Goal: Task Accomplishment & Management: Use online tool/utility

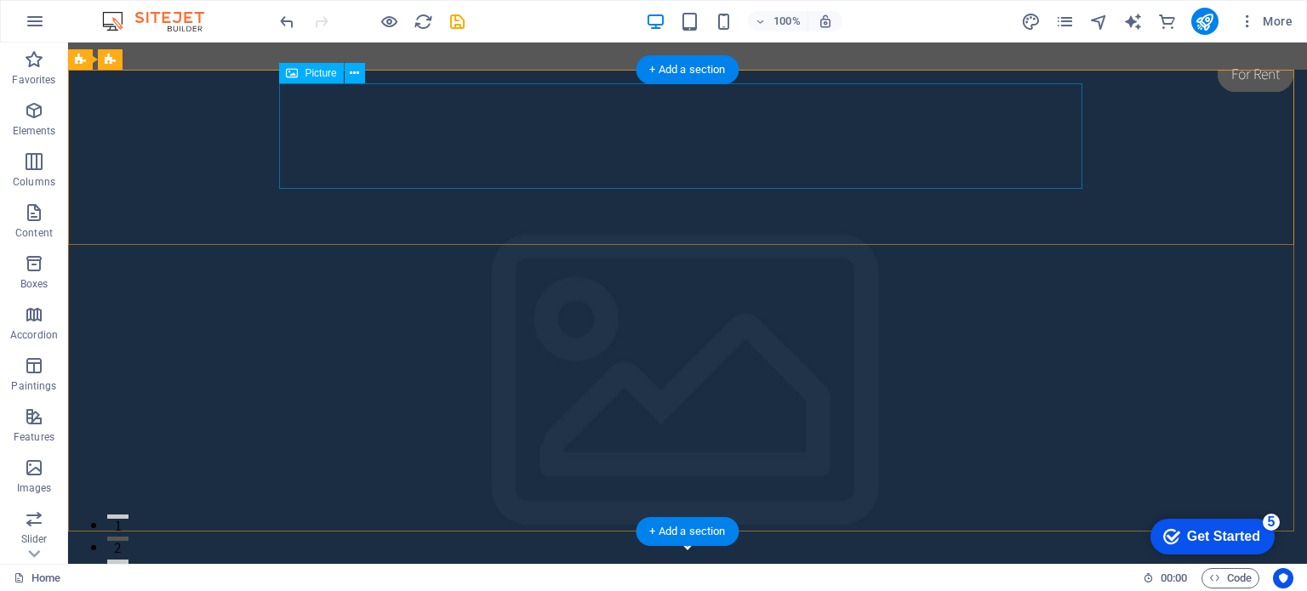
select select "px"
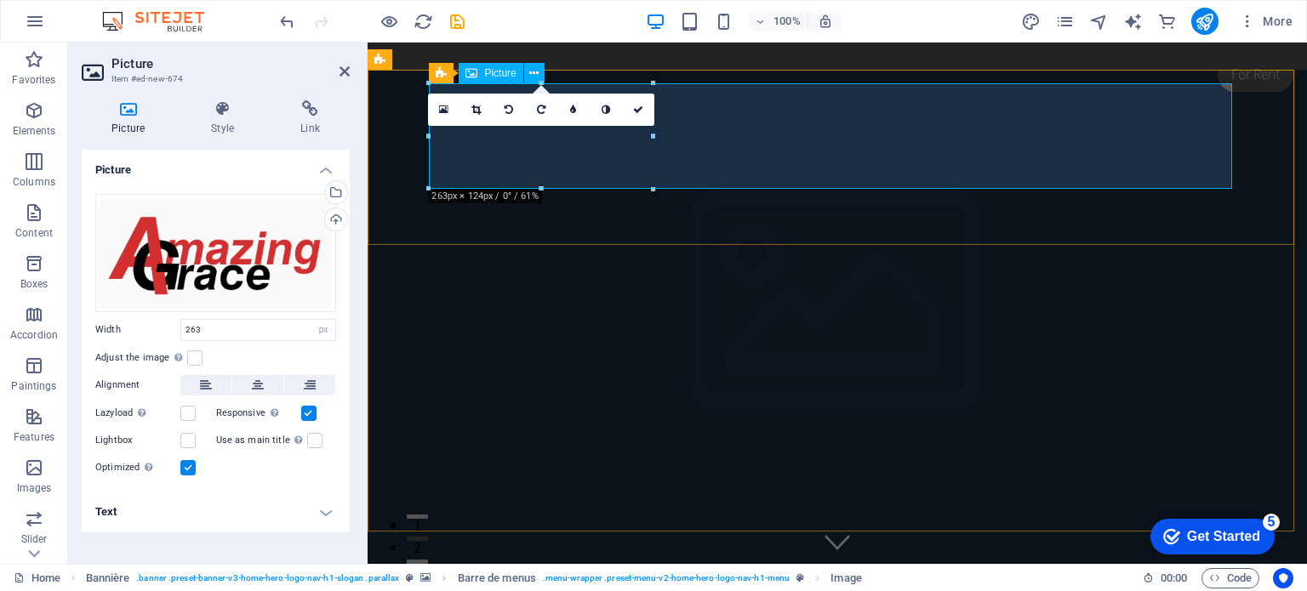
click at [495, 74] on font "Picture" at bounding box center [499, 73] width 31 height 12
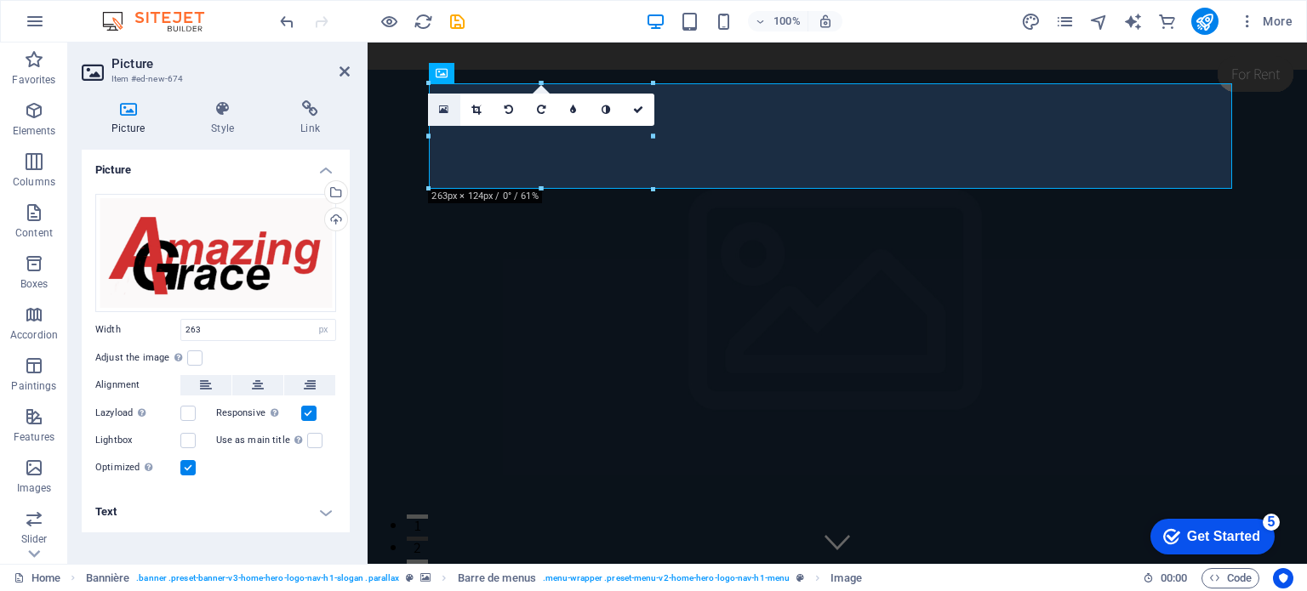
click at [445, 105] on icon at bounding box center [443, 110] width 9 height 12
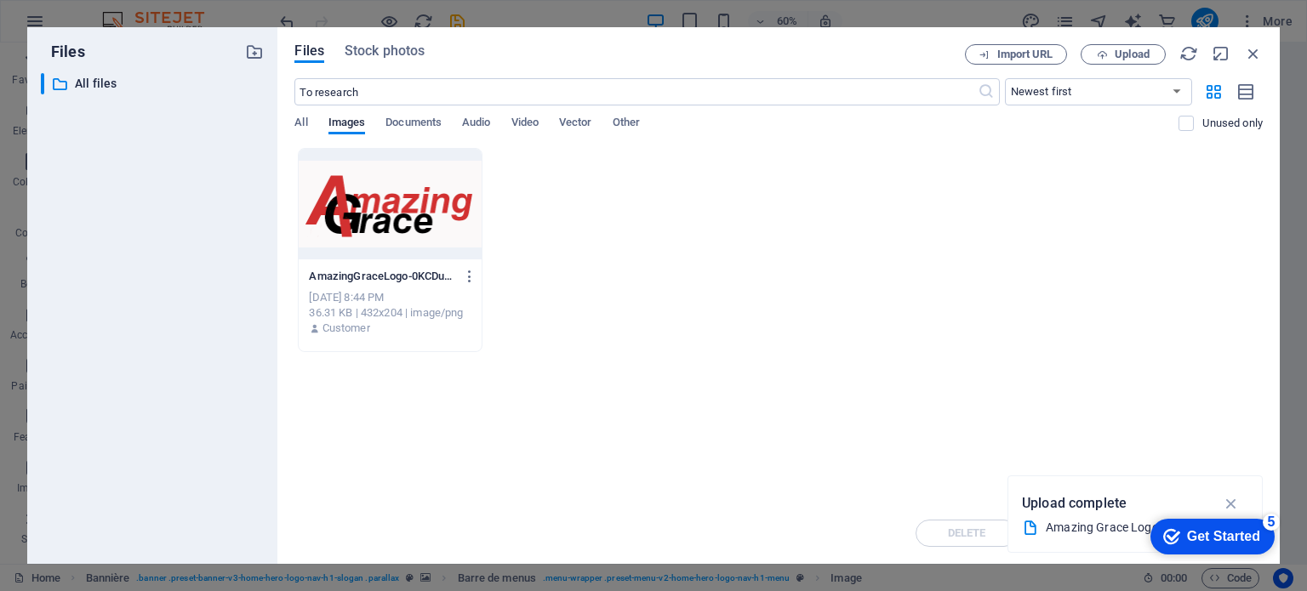
click at [590, 251] on div "AmazingGraceLogo-0KCDukm1YAX7uv3uLZWC_w.png AmazingGraceLogo-0KCDukm1YAX7uv3uLZ…" at bounding box center [778, 250] width 968 height 204
click at [1225, 497] on icon "button" at bounding box center [1232, 503] width 20 height 19
click at [472, 275] on icon "button" at bounding box center [470, 276] width 16 height 15
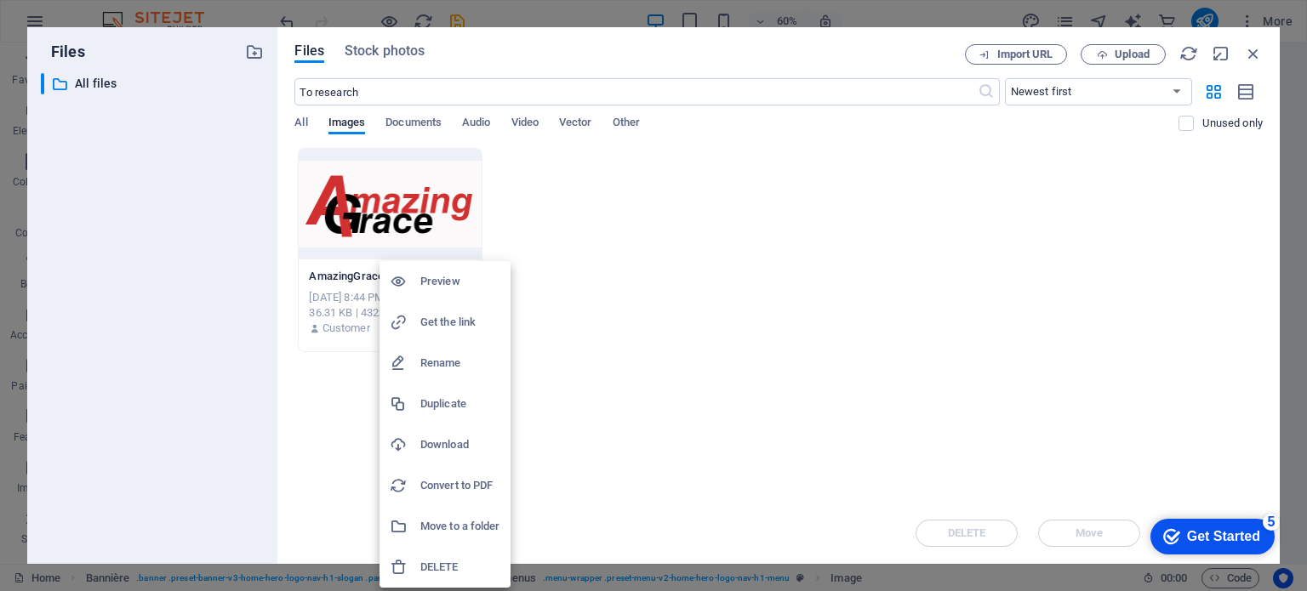
click at [684, 294] on div at bounding box center [653, 295] width 1307 height 591
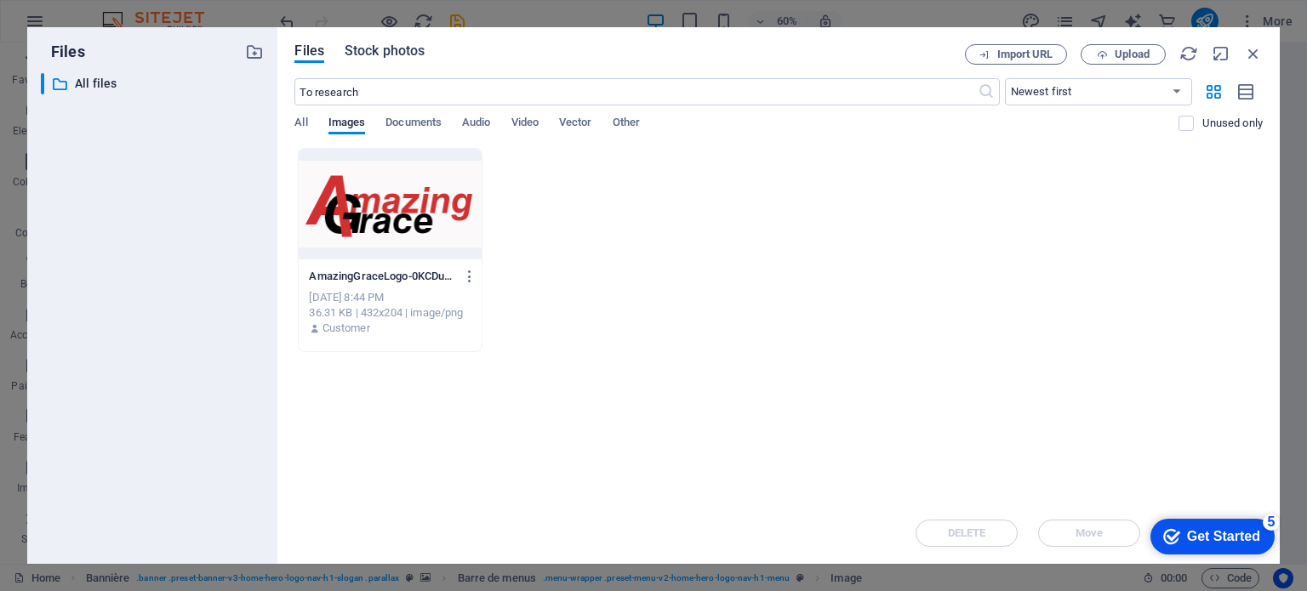
click at [358, 45] on font "Stock photos" at bounding box center [385, 51] width 80 height 16
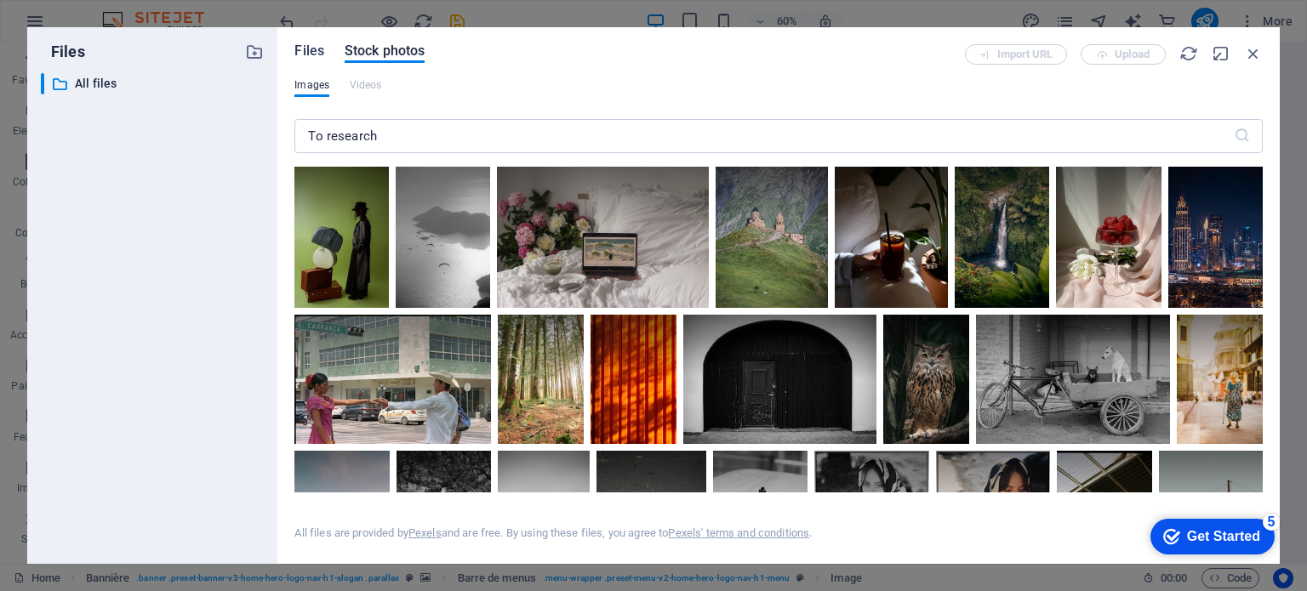
click at [305, 49] on font "Files" at bounding box center [309, 51] width 30 height 16
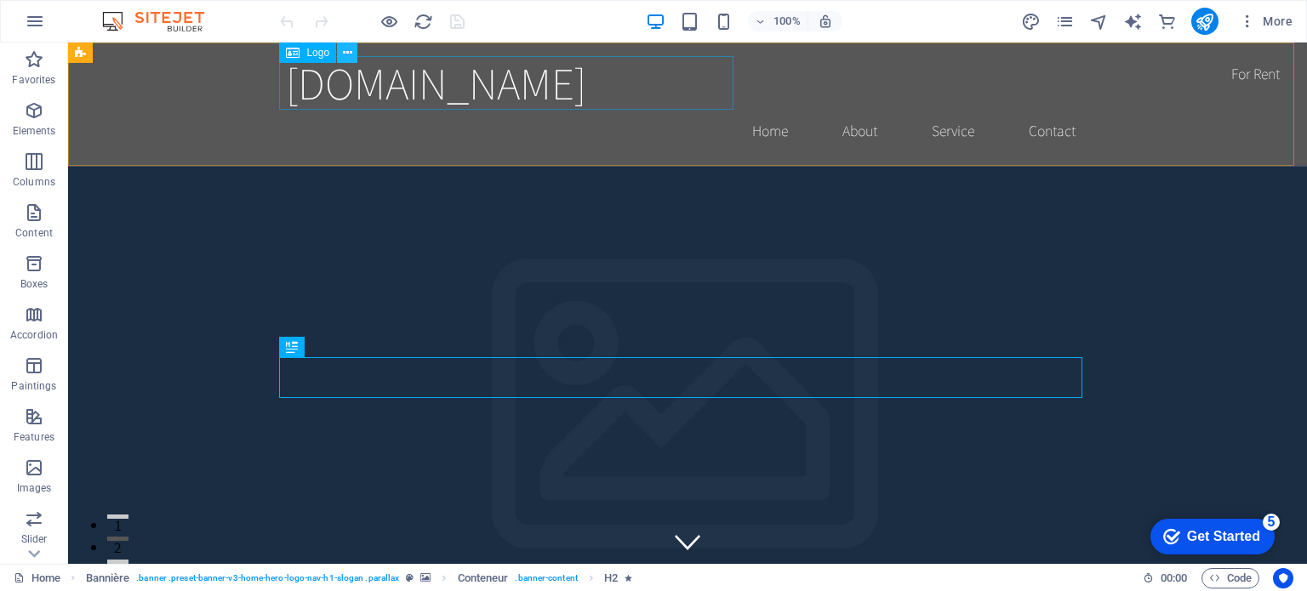
click at [344, 51] on icon at bounding box center [347, 53] width 9 height 18
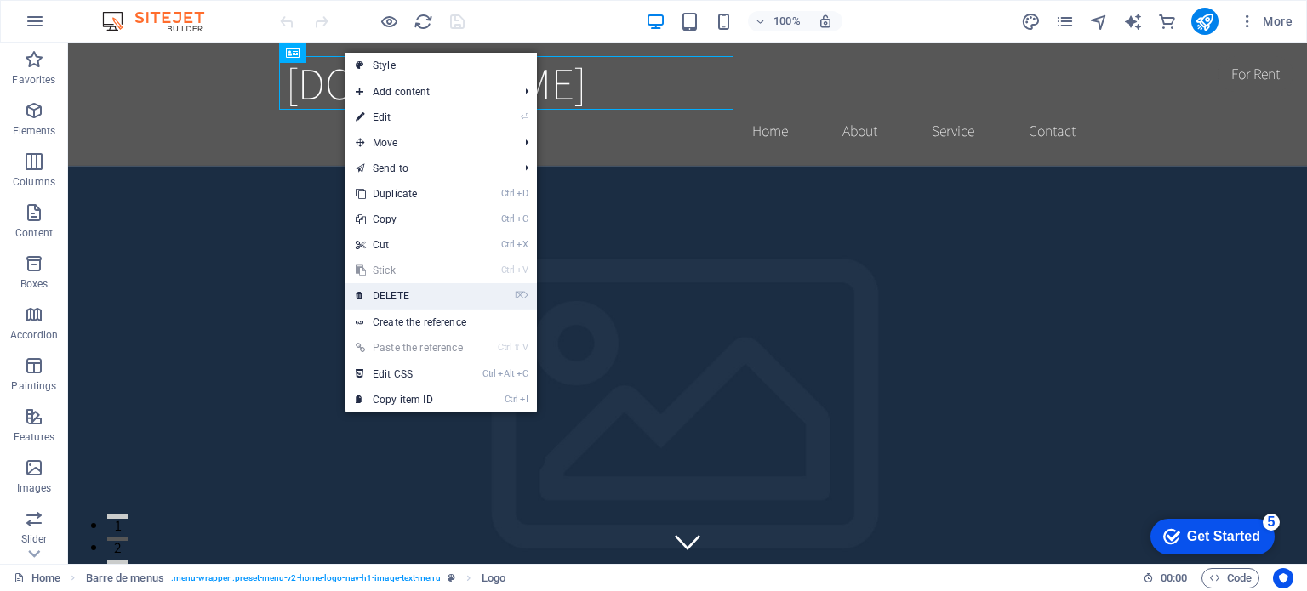
click at [377, 299] on font "DELETE" at bounding box center [391, 296] width 37 height 12
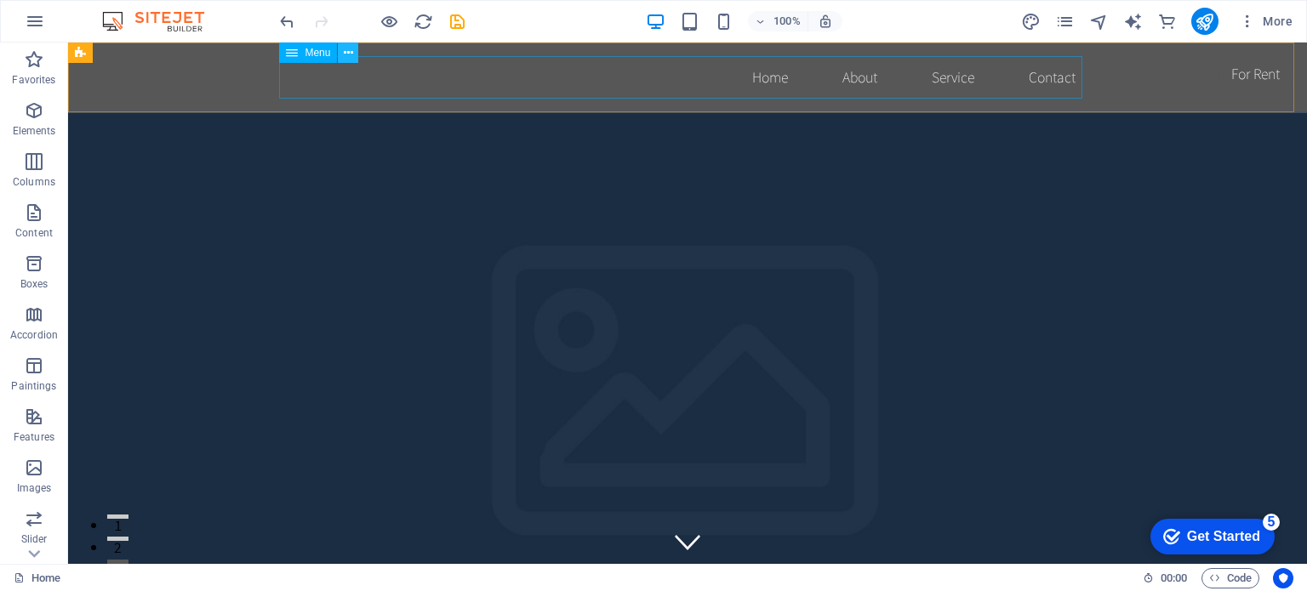
click at [351, 50] on icon at bounding box center [348, 53] width 9 height 18
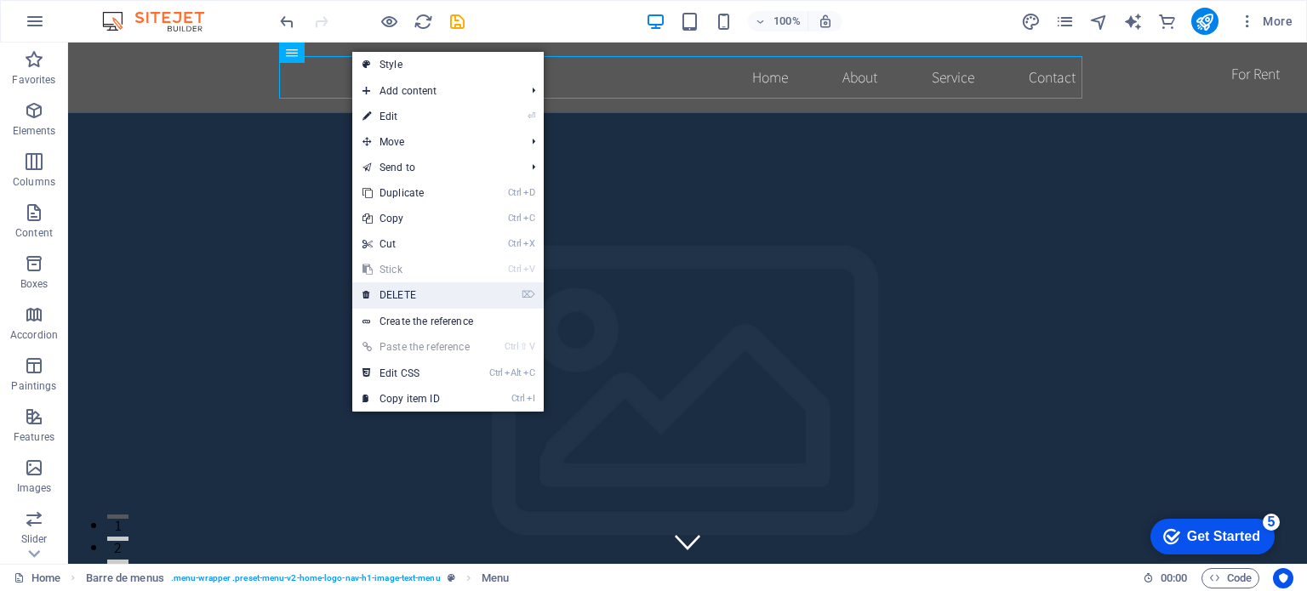
click at [400, 285] on link "⌦ DELETE" at bounding box center [416, 295] width 128 height 26
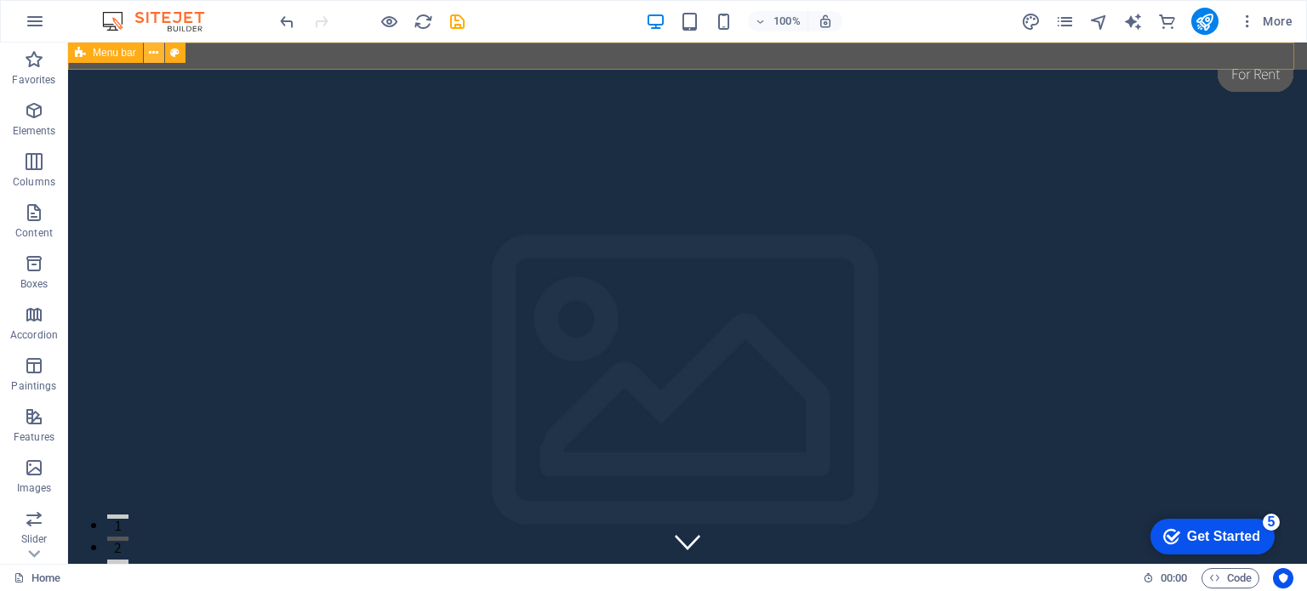
click at [153, 50] on icon at bounding box center [153, 53] width 9 height 18
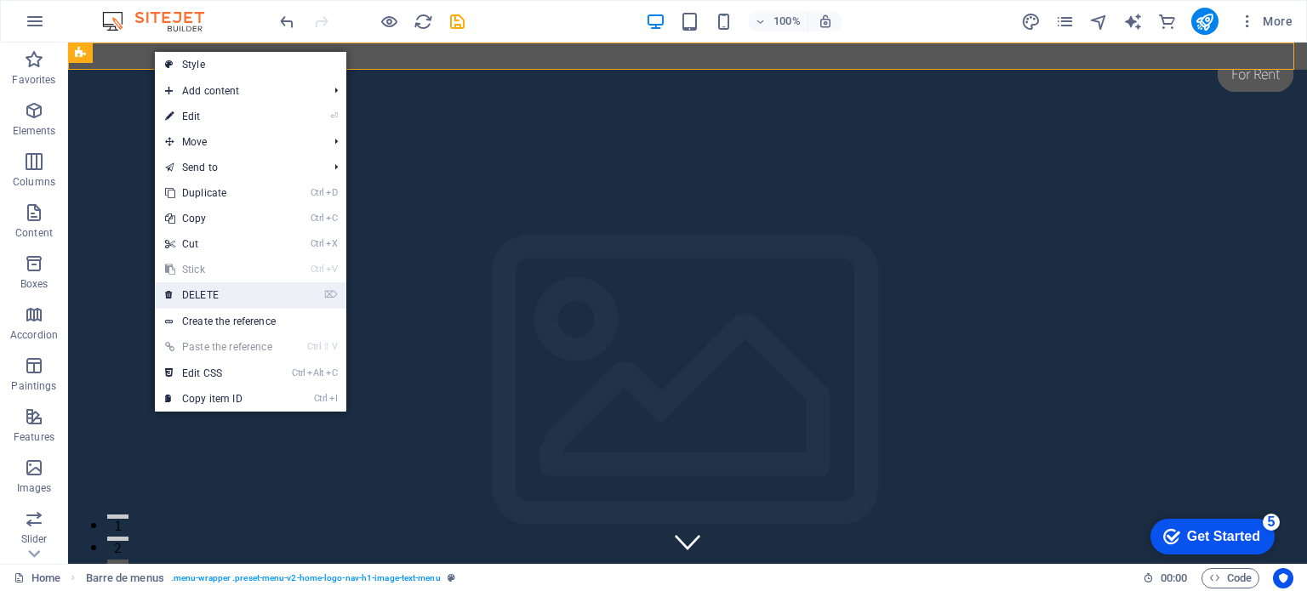
click at [201, 289] on font "DELETE" at bounding box center [200, 295] width 37 height 12
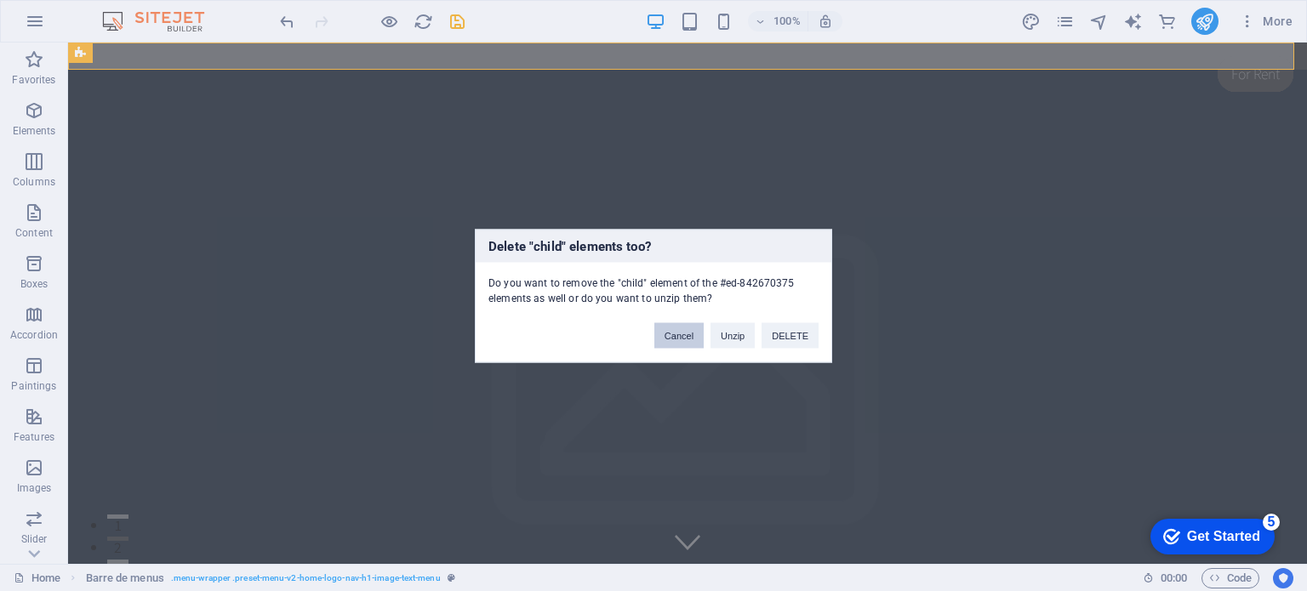
click at [681, 326] on button "Cancel" at bounding box center [678, 335] width 49 height 26
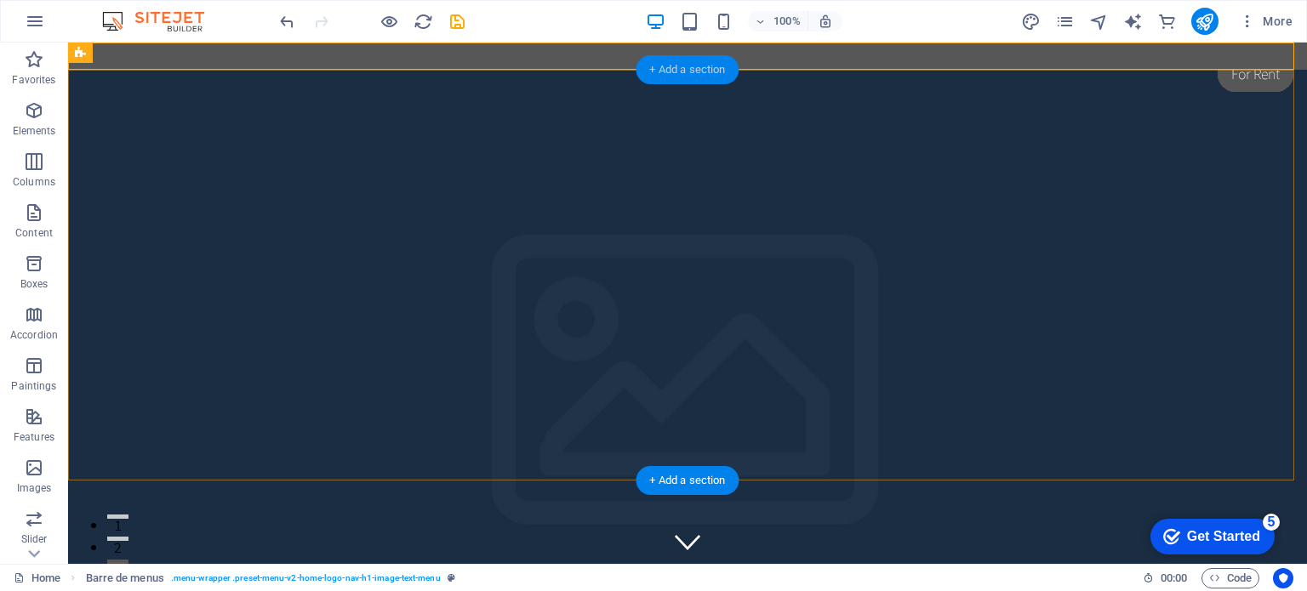
click at [686, 64] on font "+ Add a section" at bounding box center [687, 69] width 76 height 13
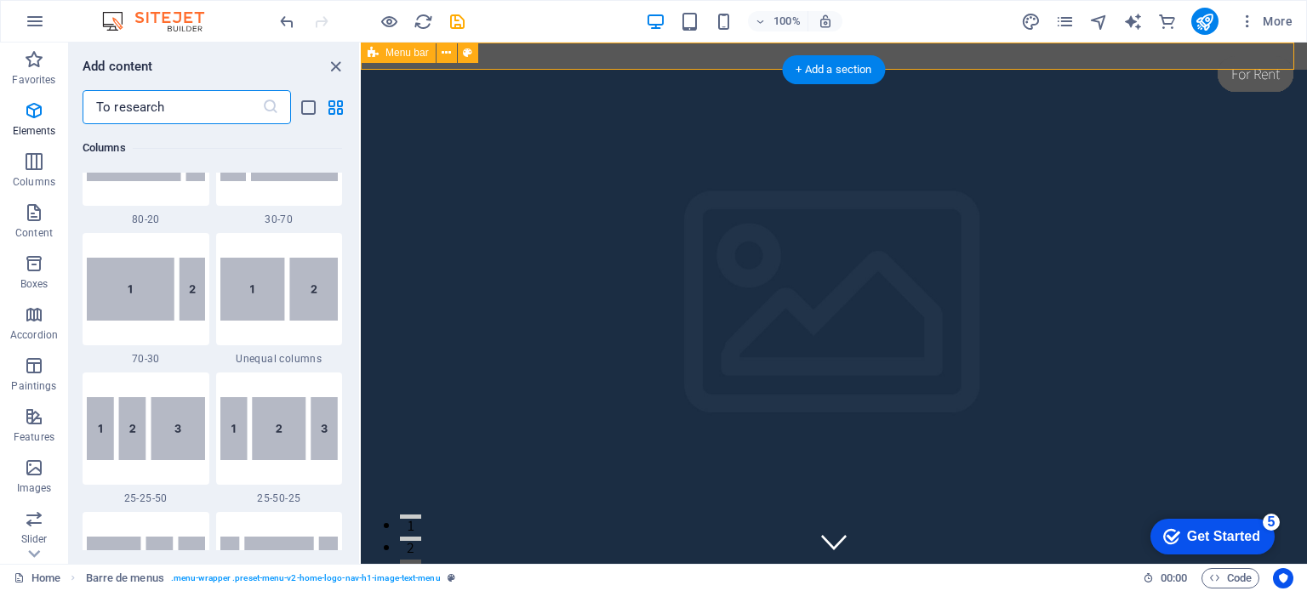
scroll to position [2977, 0]
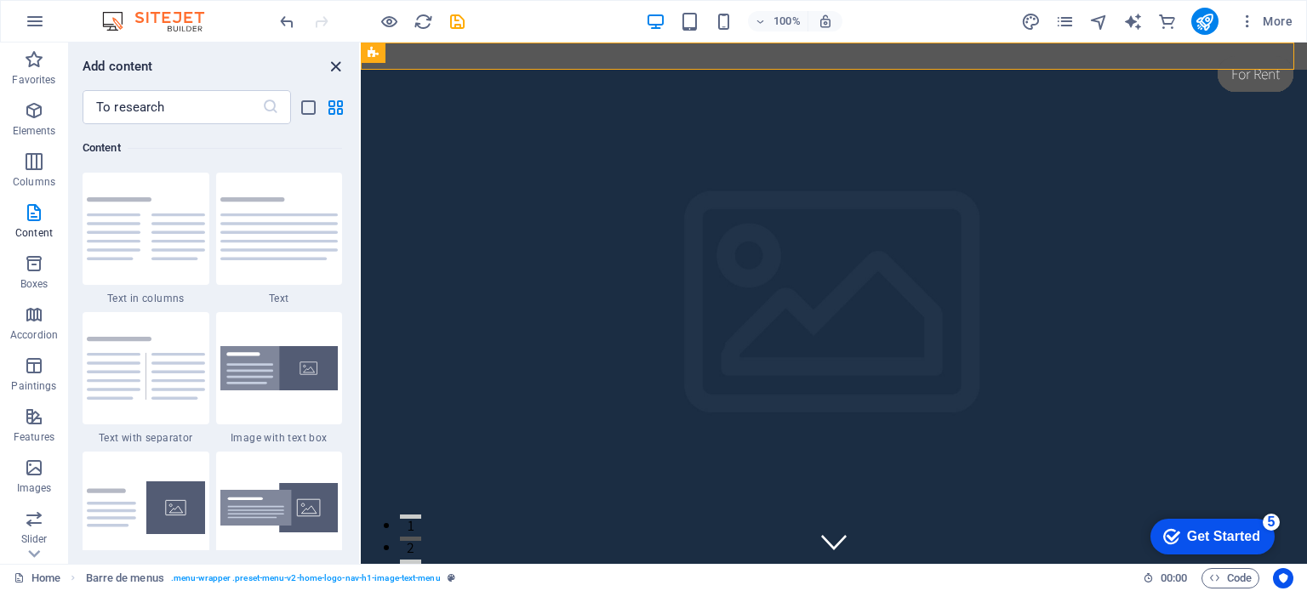
click at [333, 60] on icon "close panel" at bounding box center [336, 67] width 20 height 20
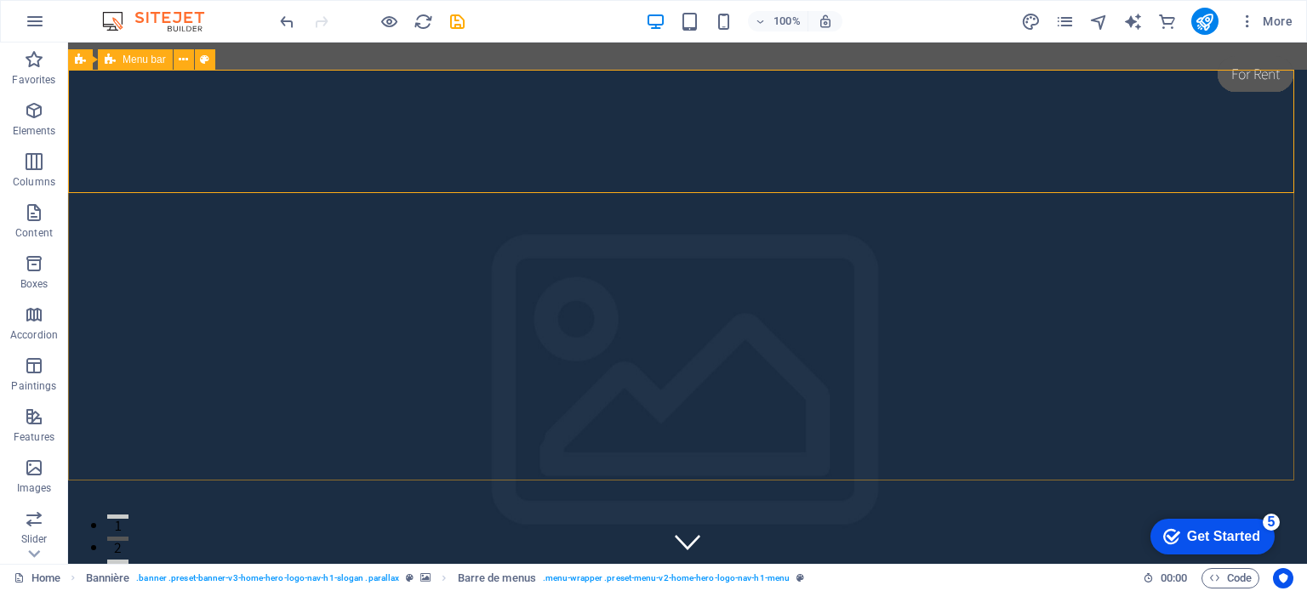
click at [142, 57] on font "Menu bar" at bounding box center [144, 60] width 43 height 12
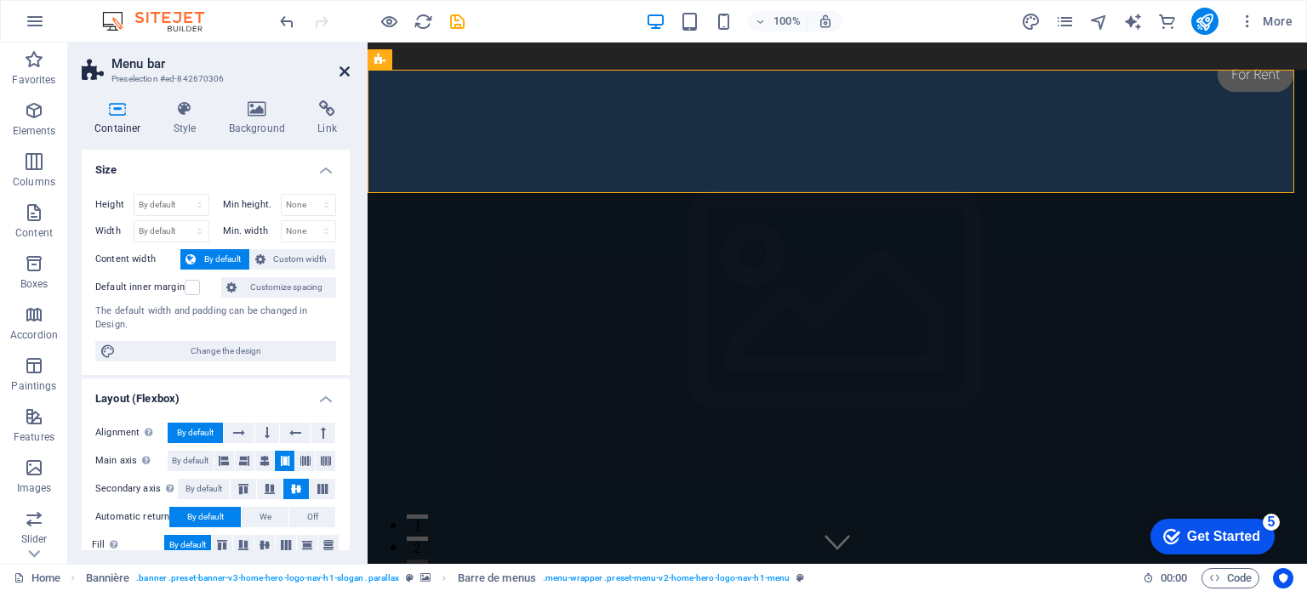
click at [345, 74] on icon at bounding box center [344, 72] width 10 height 14
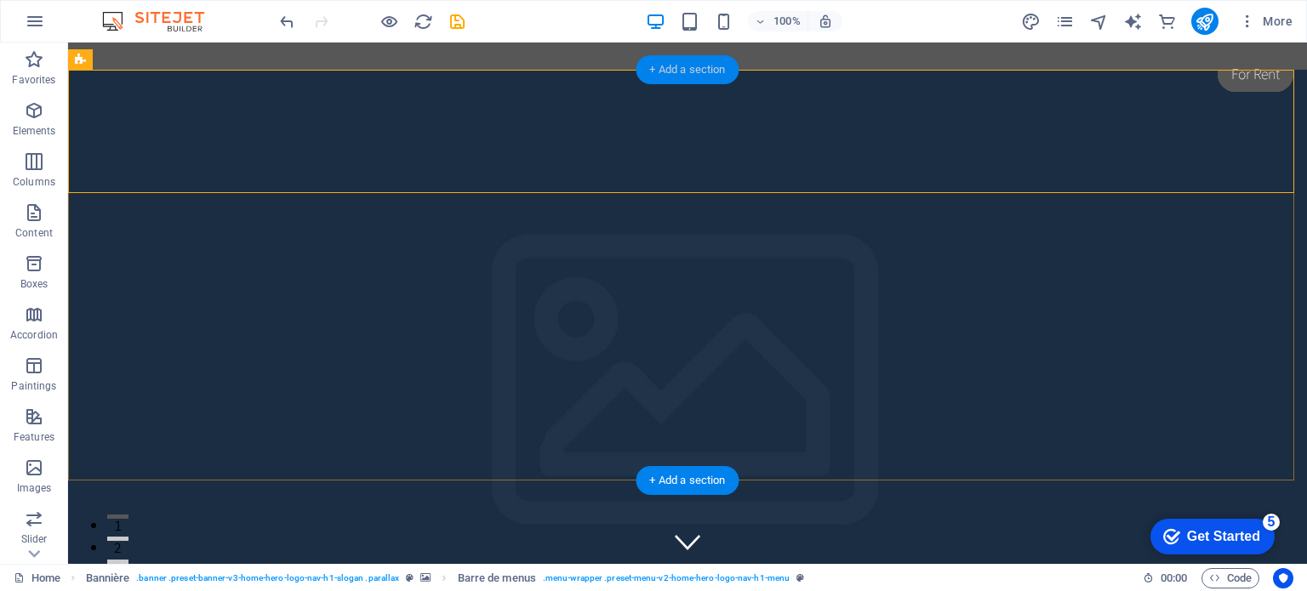
click at [696, 71] on font "+ Add a section" at bounding box center [687, 69] width 76 height 13
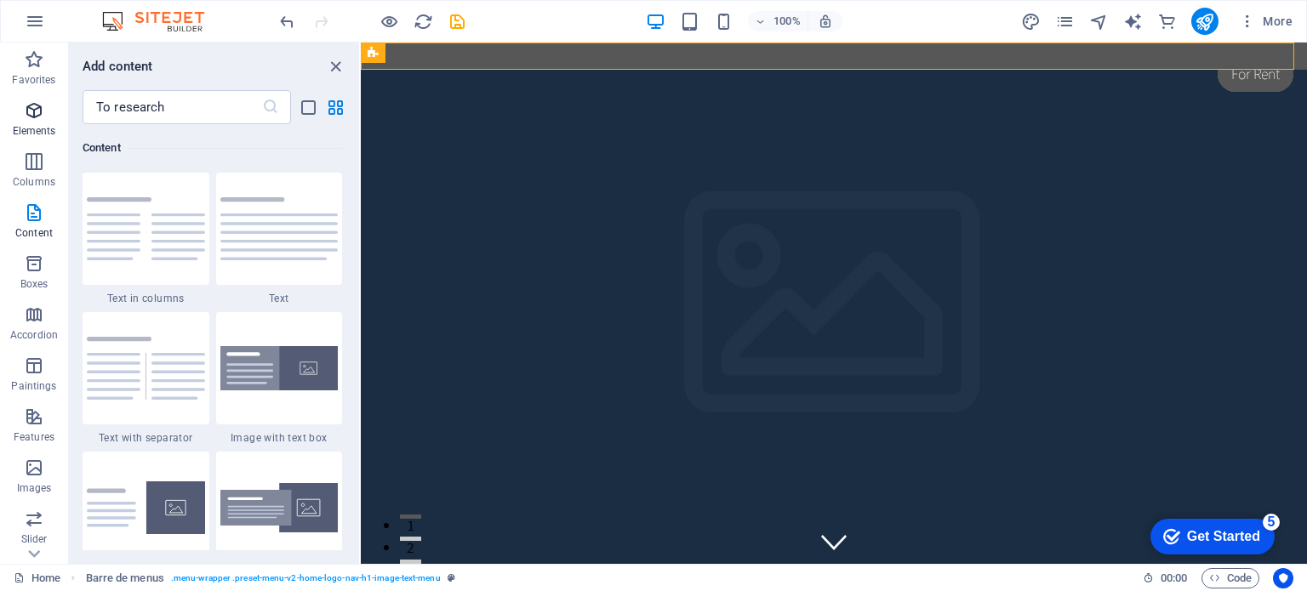
click at [35, 112] on icon "button" at bounding box center [34, 110] width 20 height 20
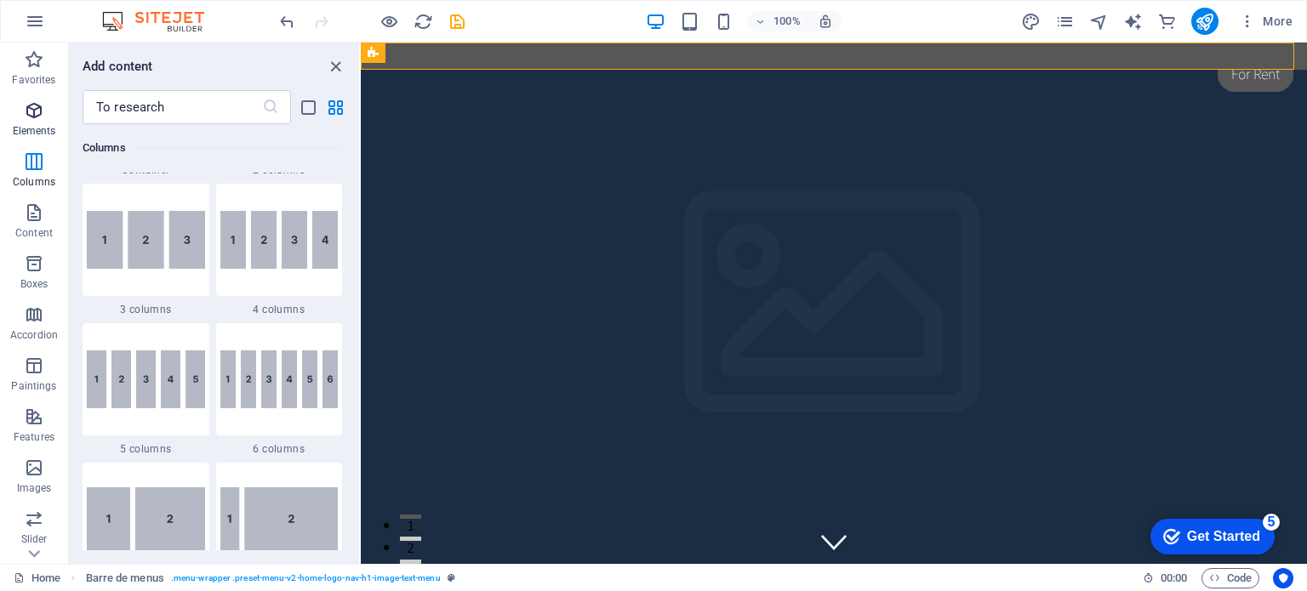
scroll to position [180, 0]
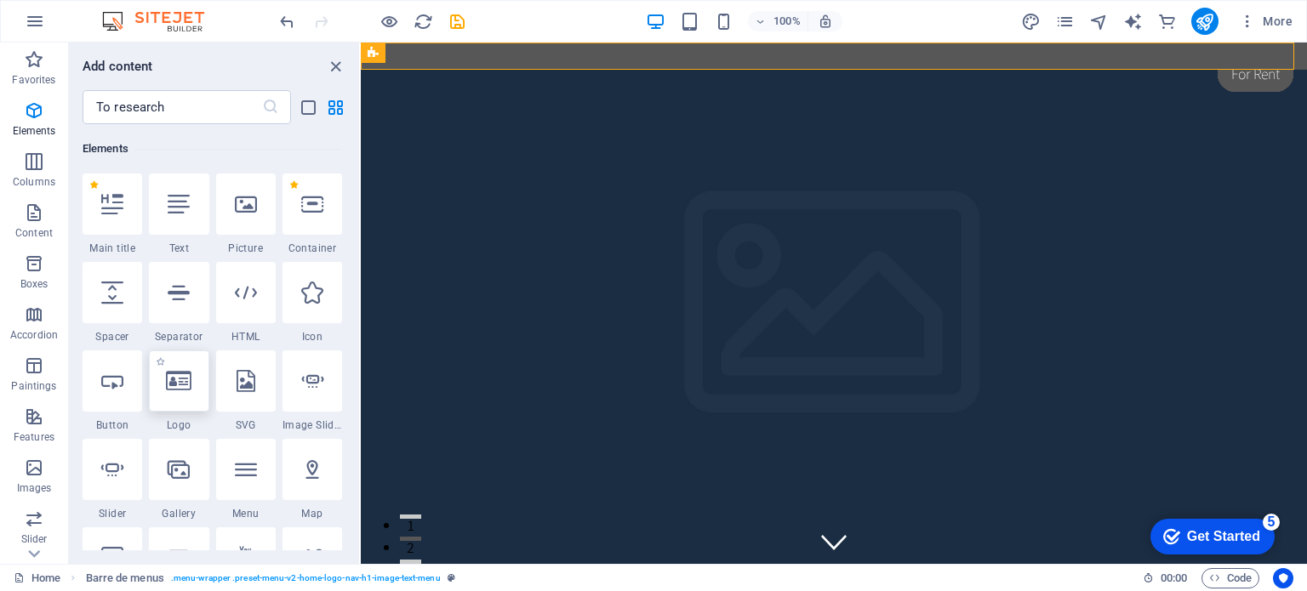
click at [187, 383] on icon at bounding box center [179, 381] width 26 height 22
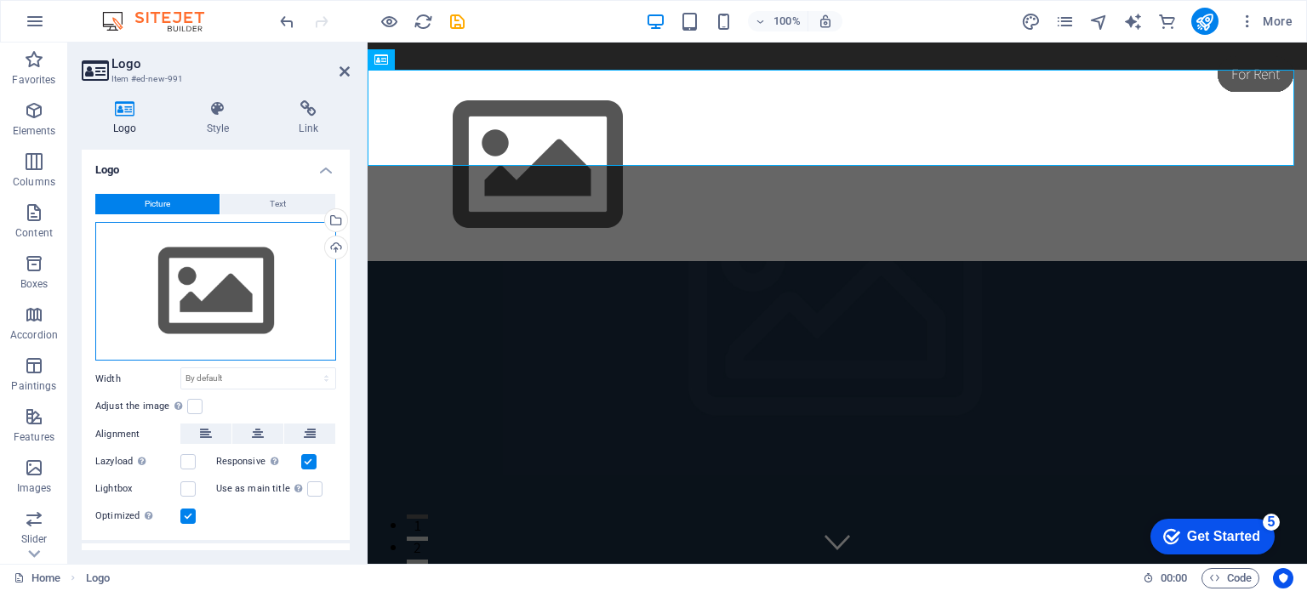
click at [184, 278] on div "Drag files here, click to choose files, or select files from Files or from our …" at bounding box center [215, 292] width 241 height 140
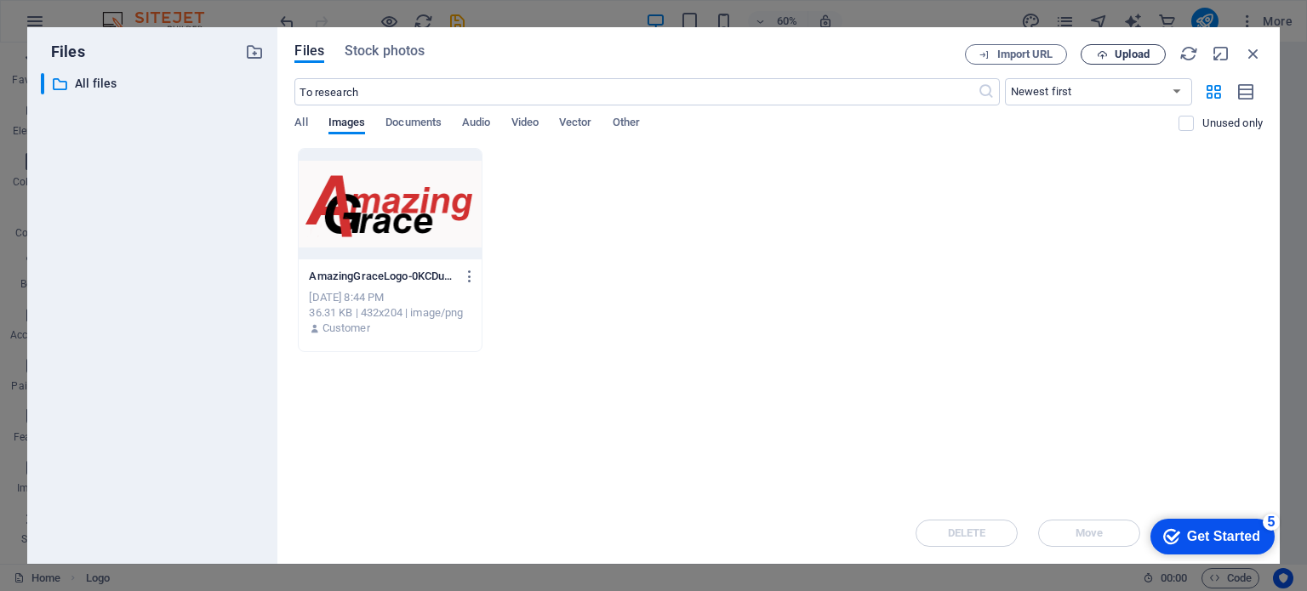
click at [1125, 50] on font "Upload" at bounding box center [1132, 54] width 35 height 13
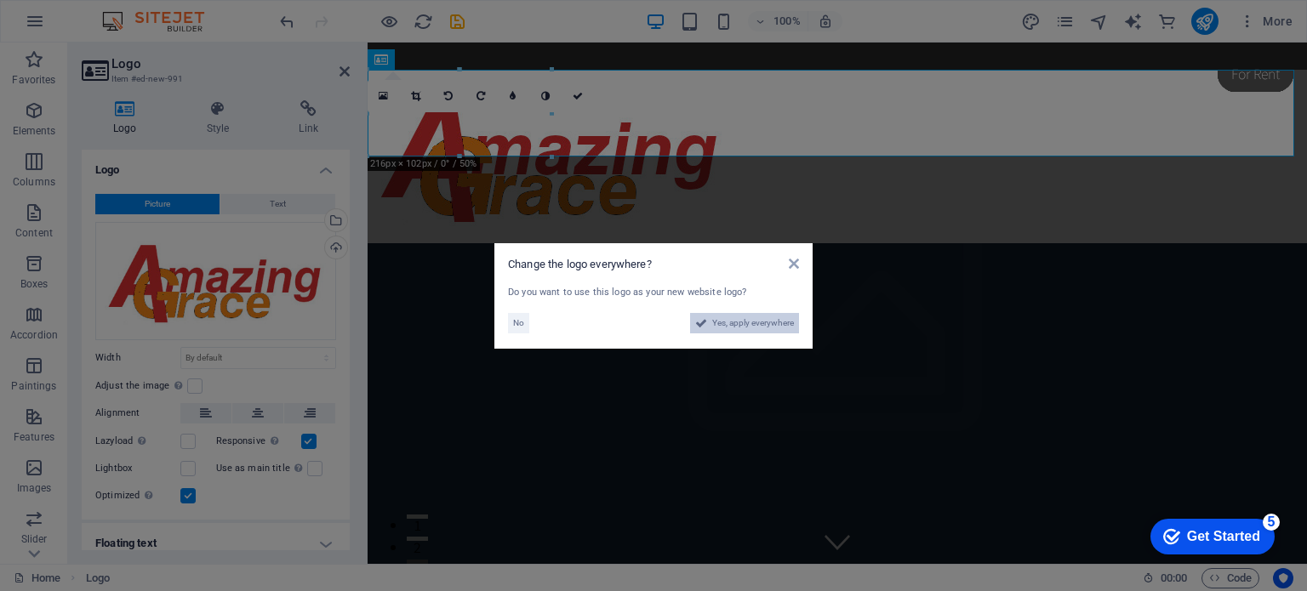
click at [738, 328] on span "Yes, apply everywhere" at bounding box center [753, 323] width 82 height 20
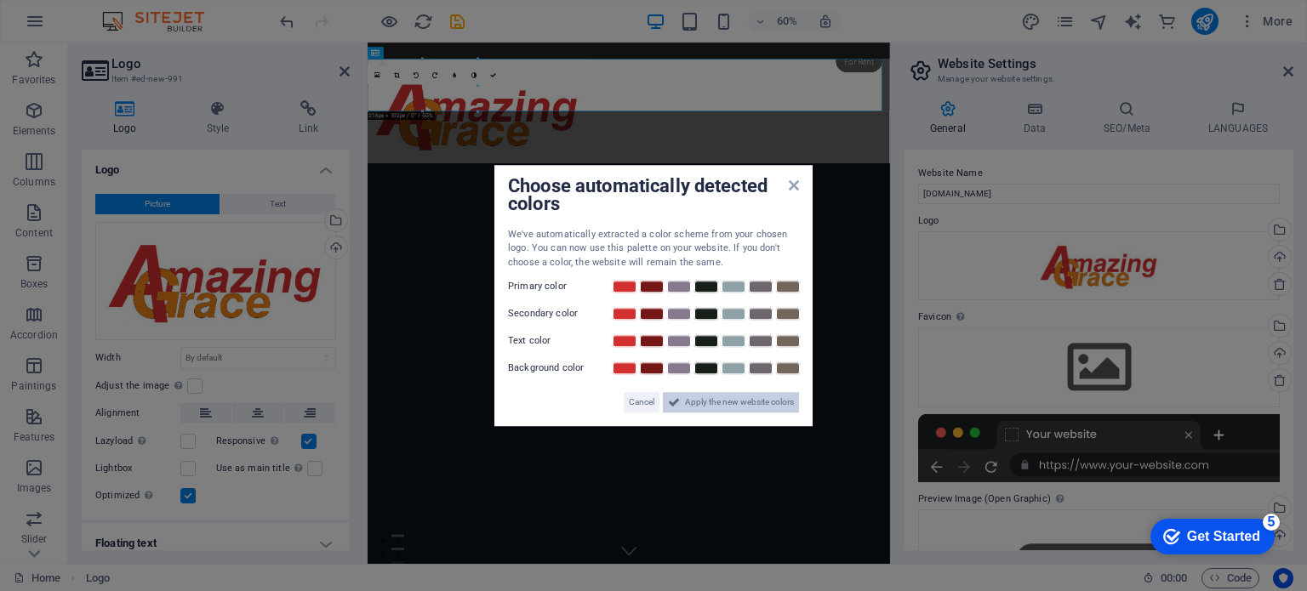
click at [715, 401] on font "Apply the new website colors" at bounding box center [739, 401] width 109 height 9
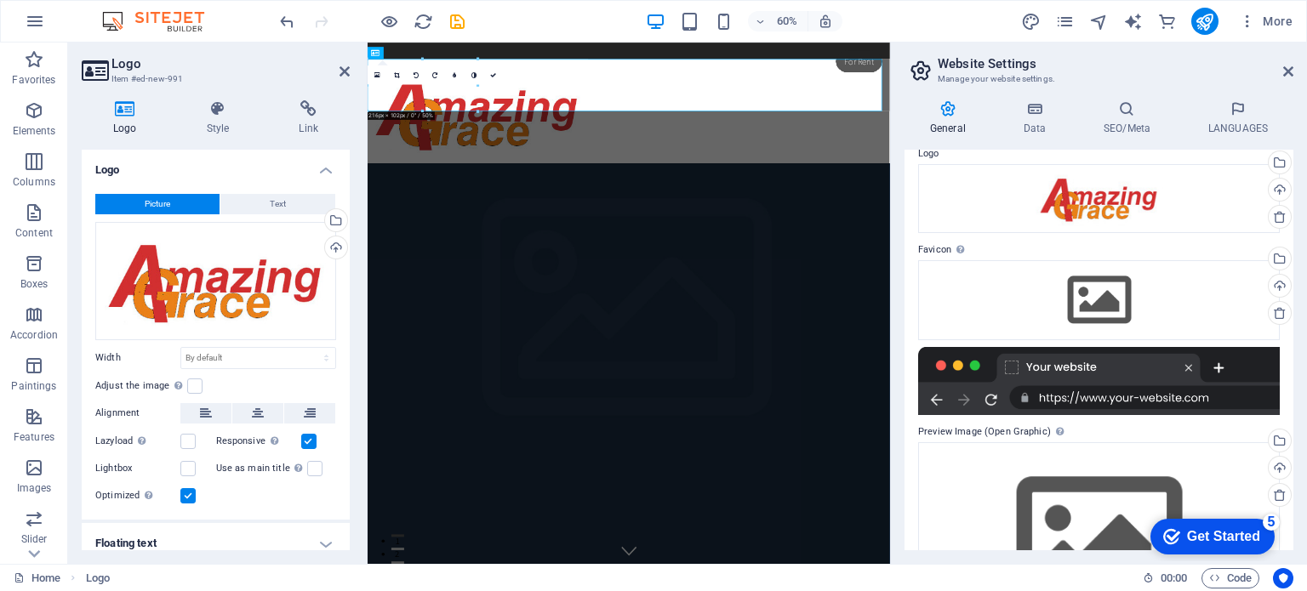
scroll to position [0, 0]
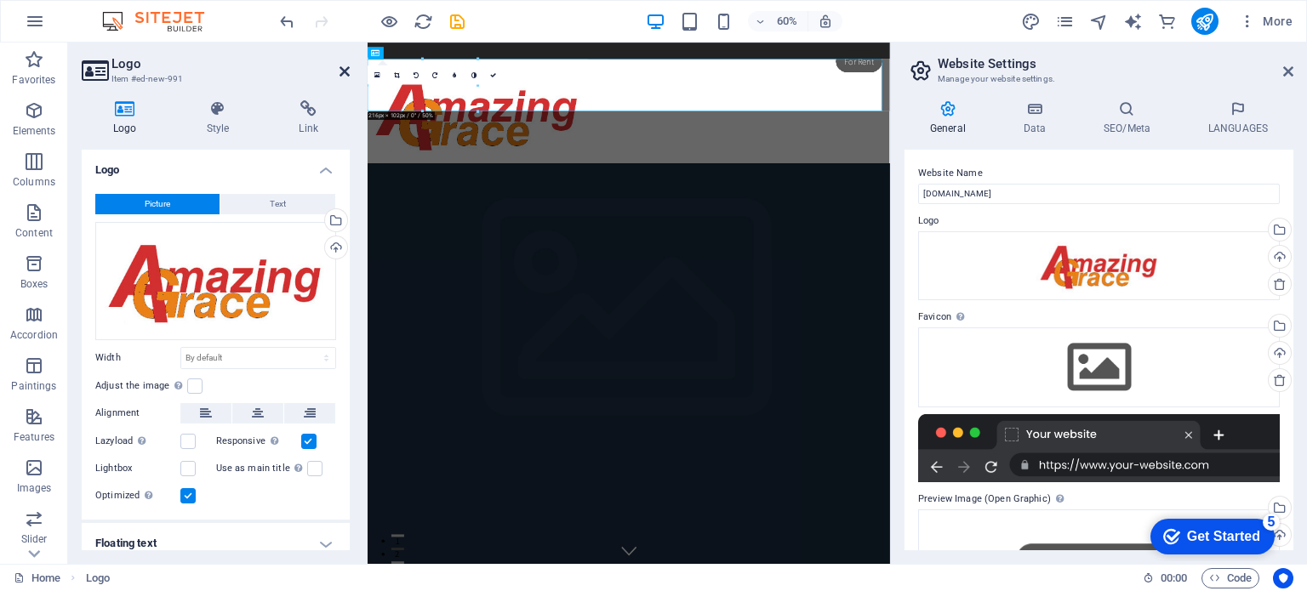
click at [340, 65] on icon at bounding box center [344, 72] width 10 height 14
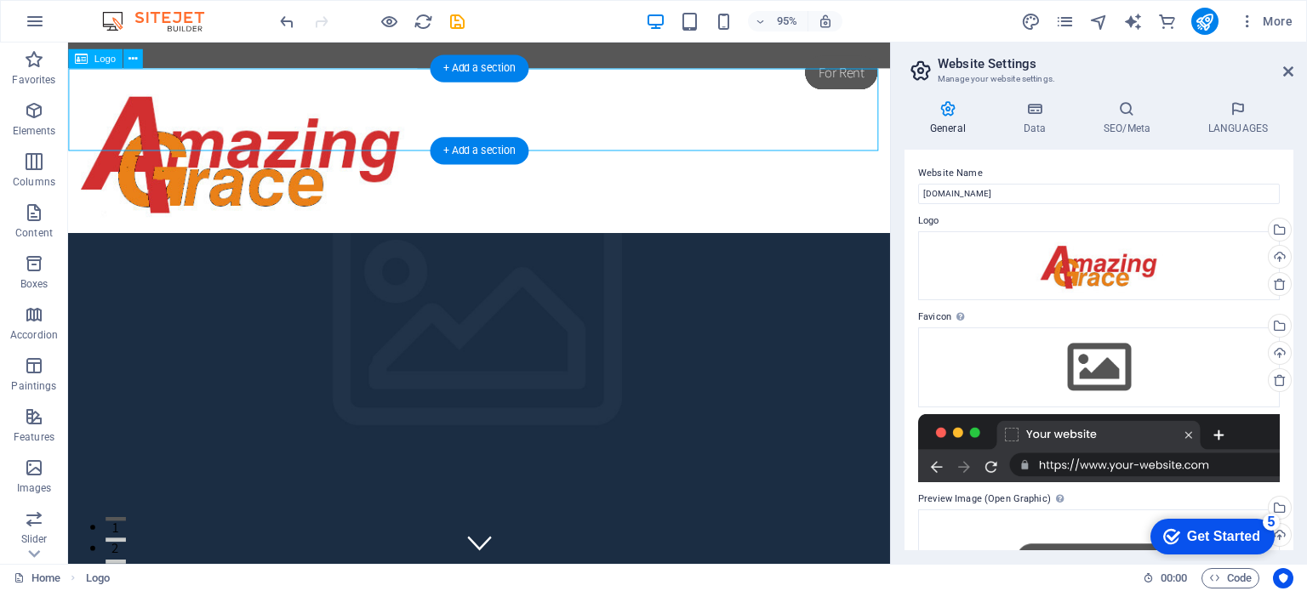
click at [674, 109] on div at bounding box center [500, 157] width 865 height 174
click at [314, 106] on div at bounding box center [500, 157] width 865 height 174
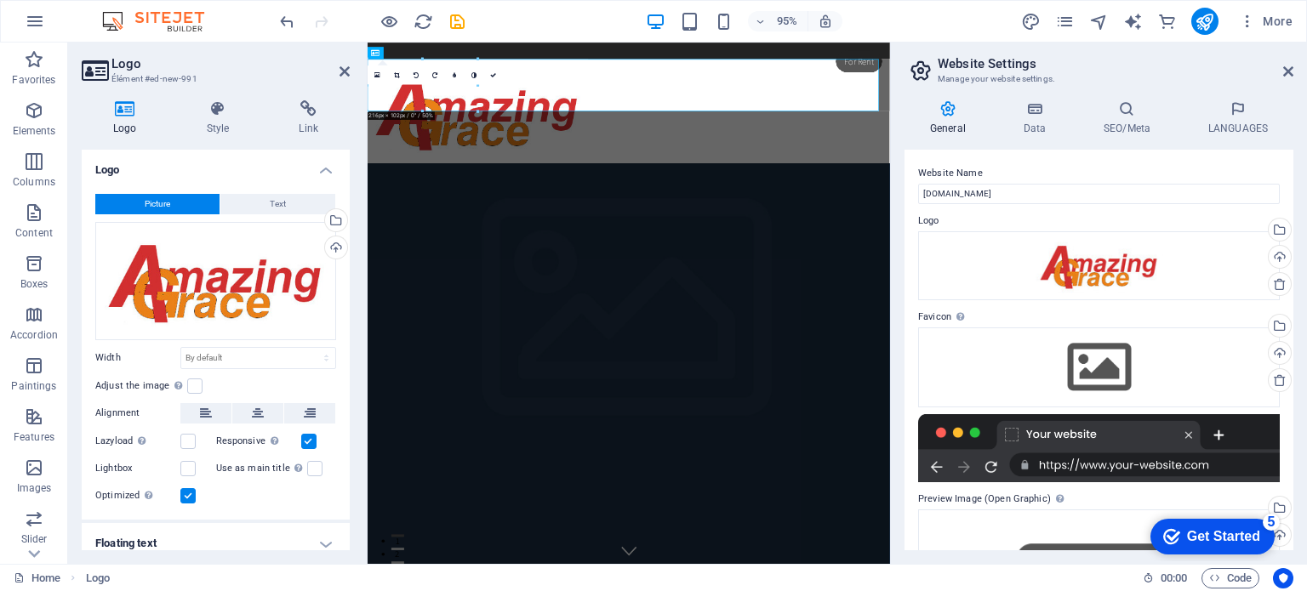
click at [302, 104] on icon at bounding box center [308, 108] width 83 height 17
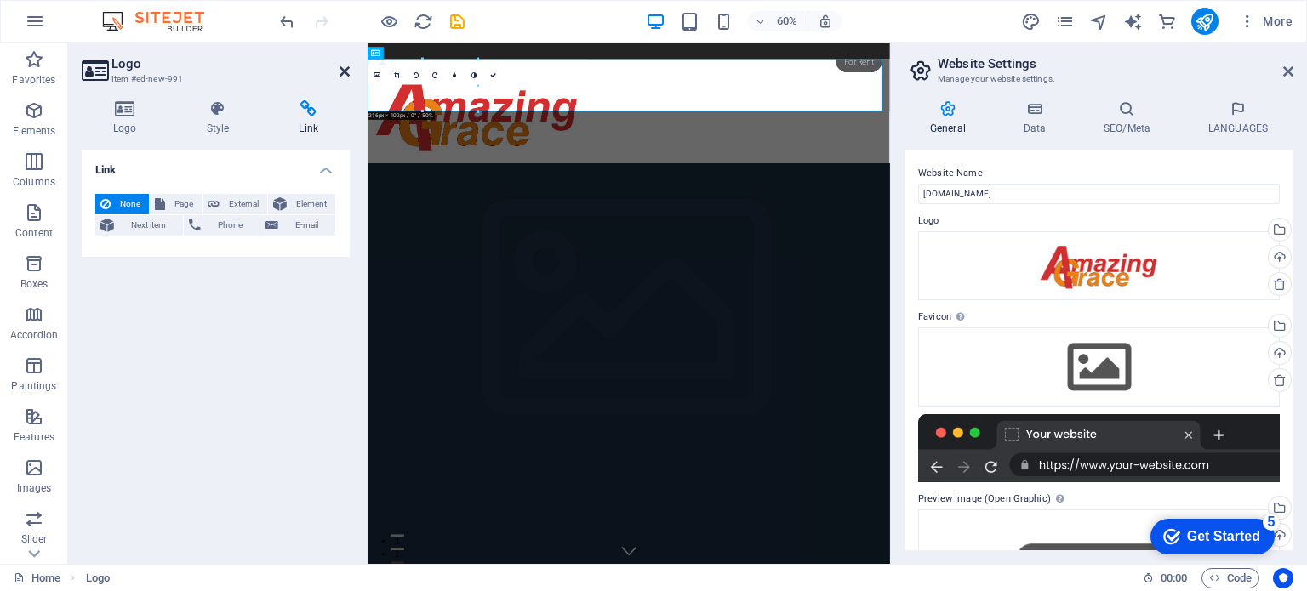
click at [339, 71] on icon at bounding box center [344, 72] width 10 height 14
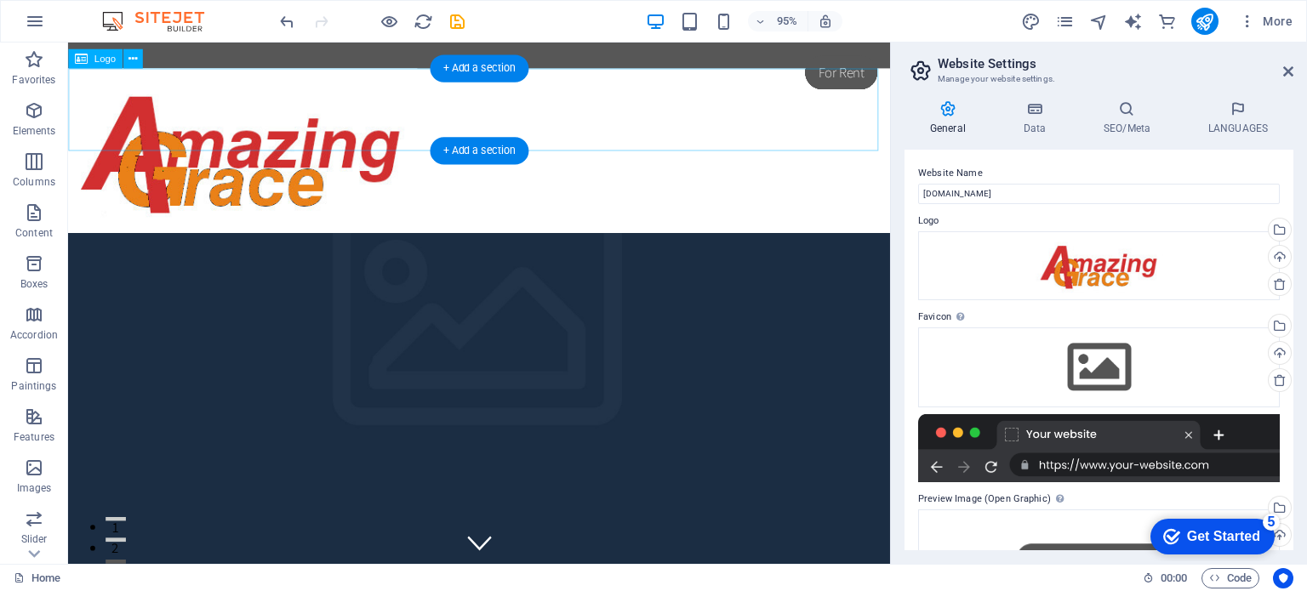
click at [254, 107] on div at bounding box center [500, 157] width 865 height 174
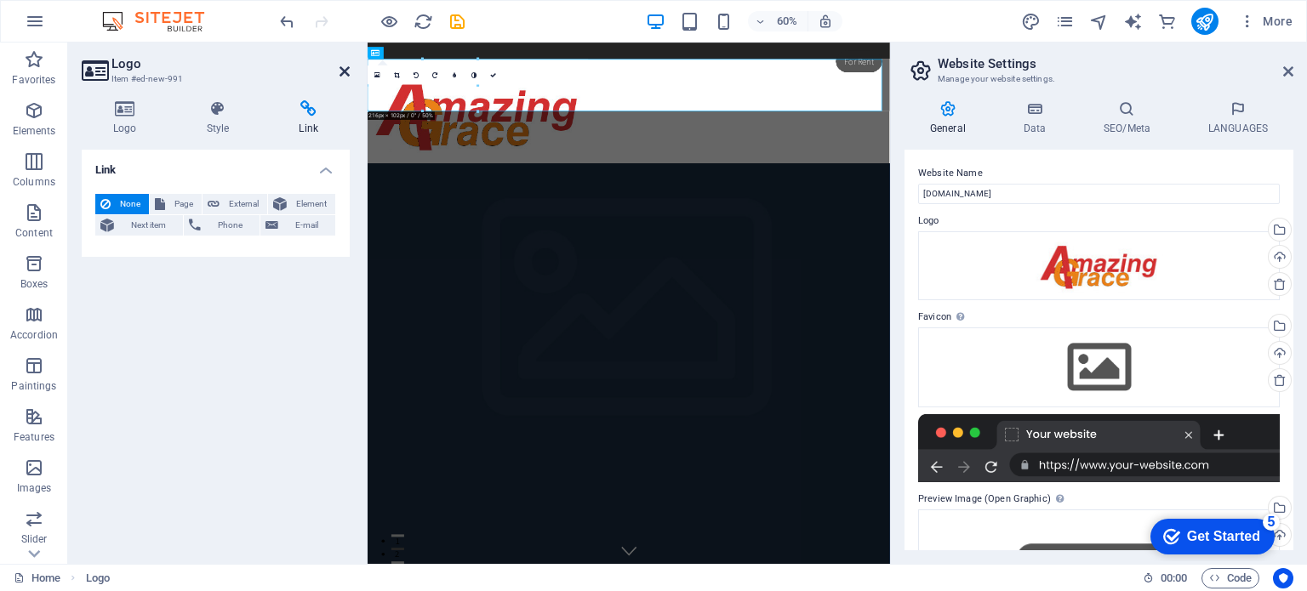
click at [345, 70] on icon at bounding box center [344, 72] width 10 height 14
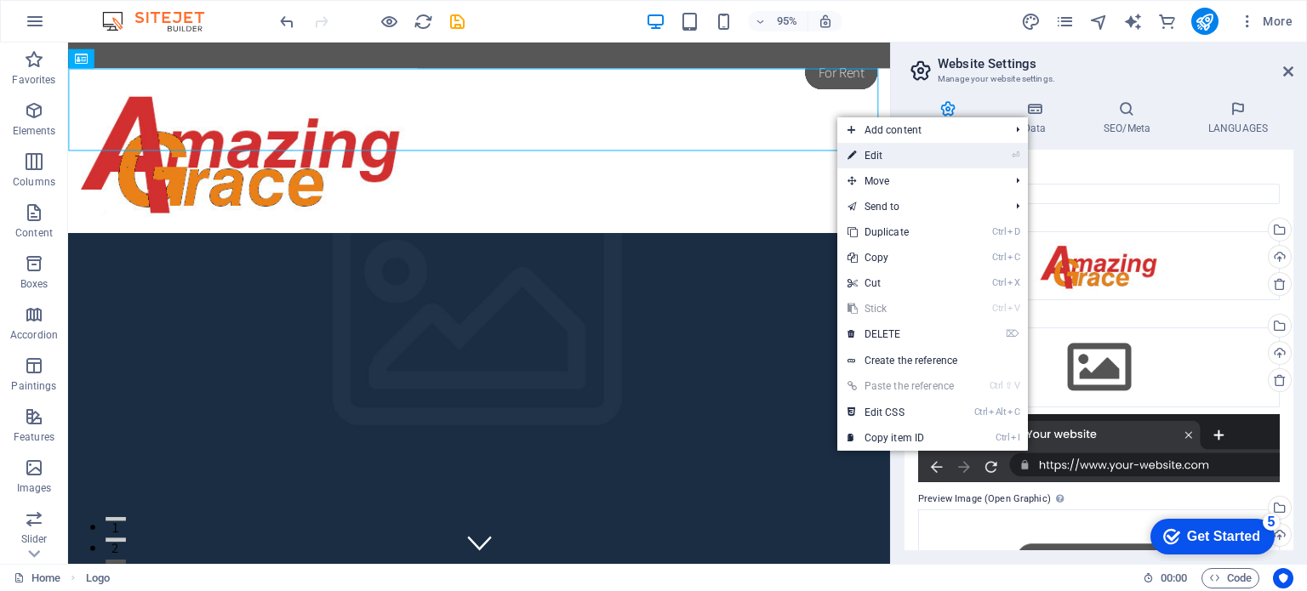
click at [909, 152] on link "⏎ Edit" at bounding box center [901, 156] width 128 height 26
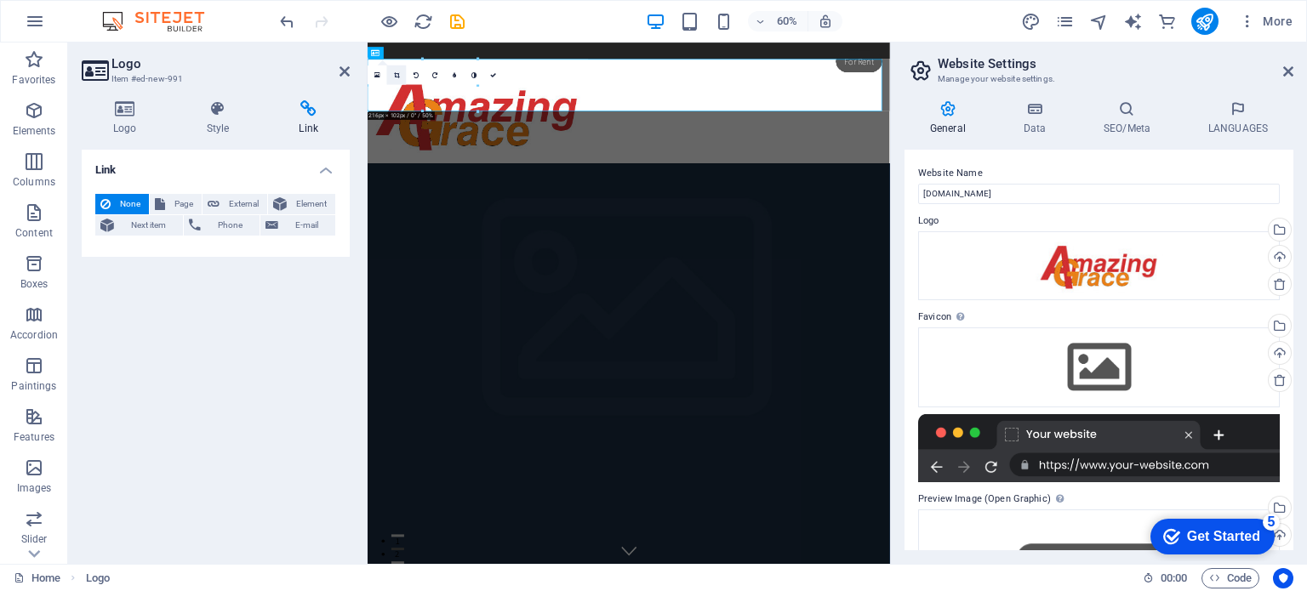
click at [397, 72] on icon at bounding box center [397, 74] width 6 height 6
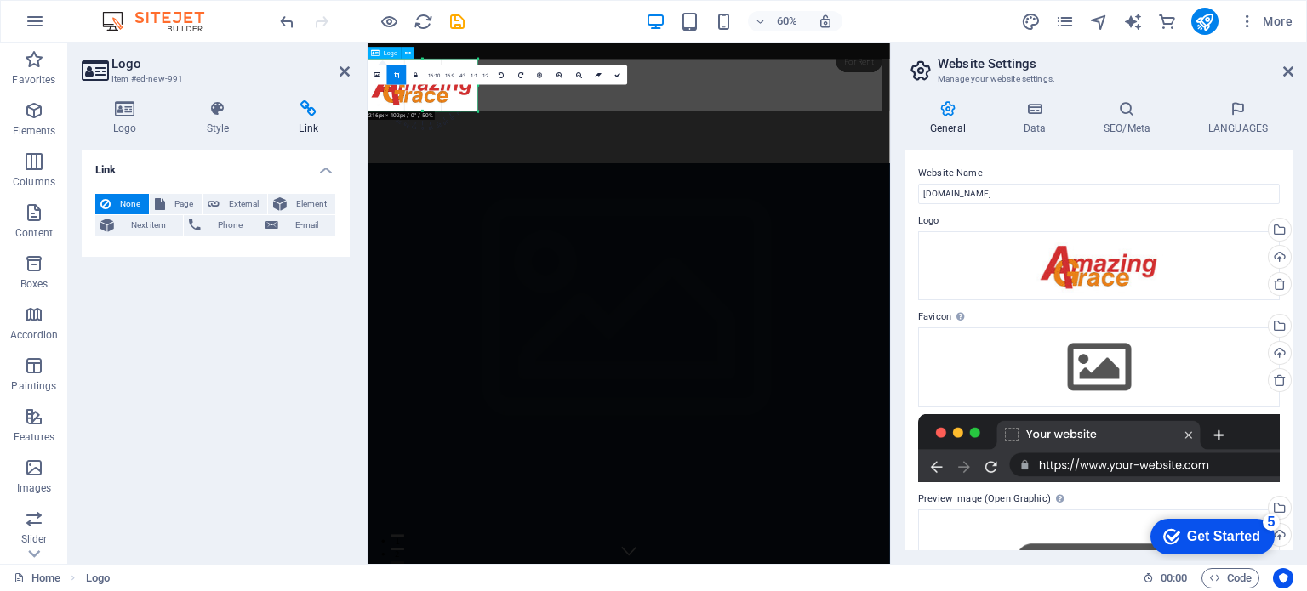
click at [614, 134] on div at bounding box center [803, 157] width 870 height 174
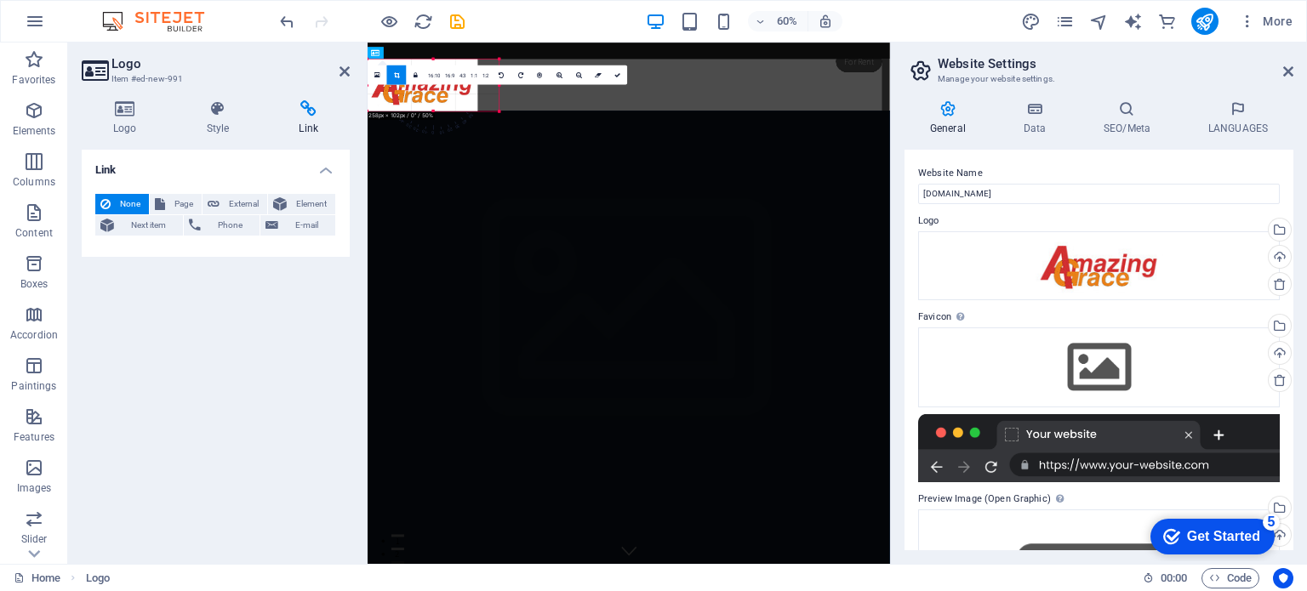
drag, startPoint x: 478, startPoint y: 98, endPoint x: 244, endPoint y: 91, distance: 234.1
click at [514, 97] on div "H2 Banner Container Banner Menu bar Spacer Bannière Logo Menu bar Menu Logo Men…" at bounding box center [629, 304] width 522 height 522
click at [831, 111] on div at bounding box center [803, 113] width 870 height 87
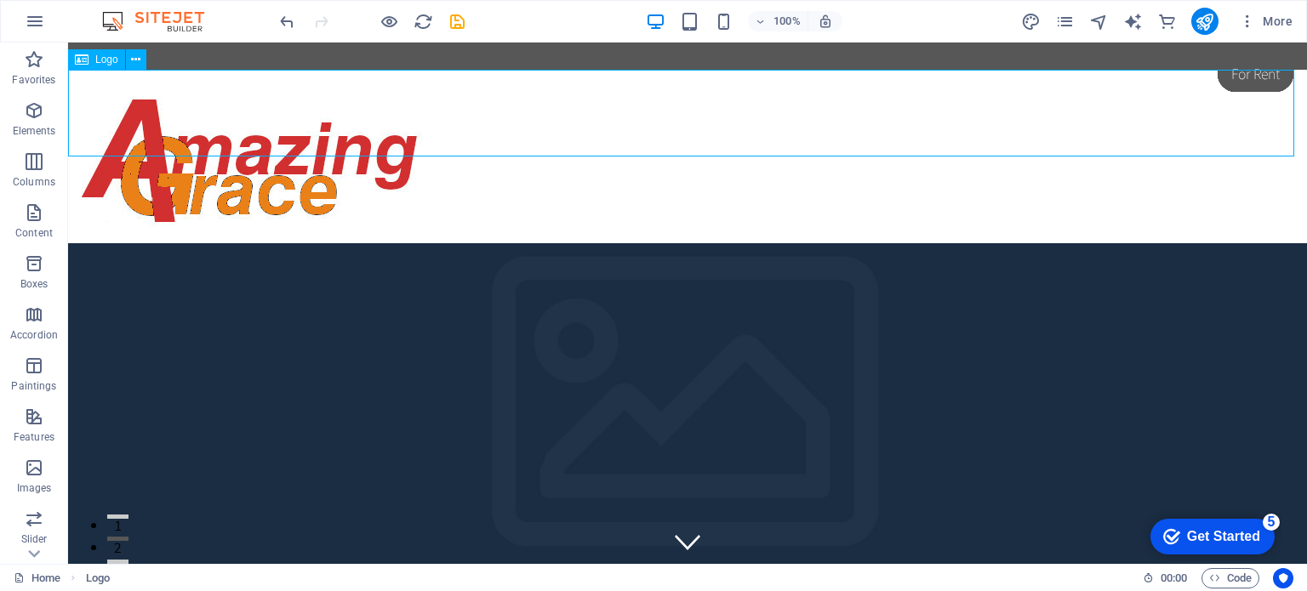
click at [340, 103] on div at bounding box center [687, 157] width 1239 height 174
click at [134, 55] on icon at bounding box center [135, 60] width 9 height 18
click at [150, 54] on icon at bounding box center [153, 53] width 9 height 18
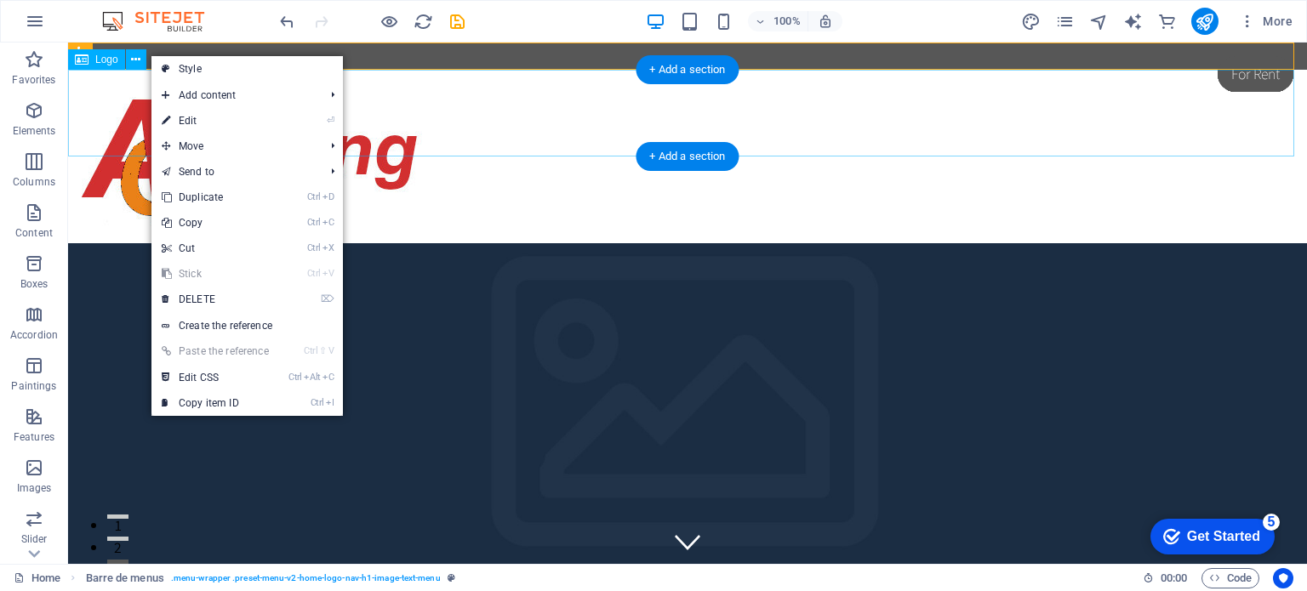
click at [92, 105] on div at bounding box center [687, 157] width 1239 height 174
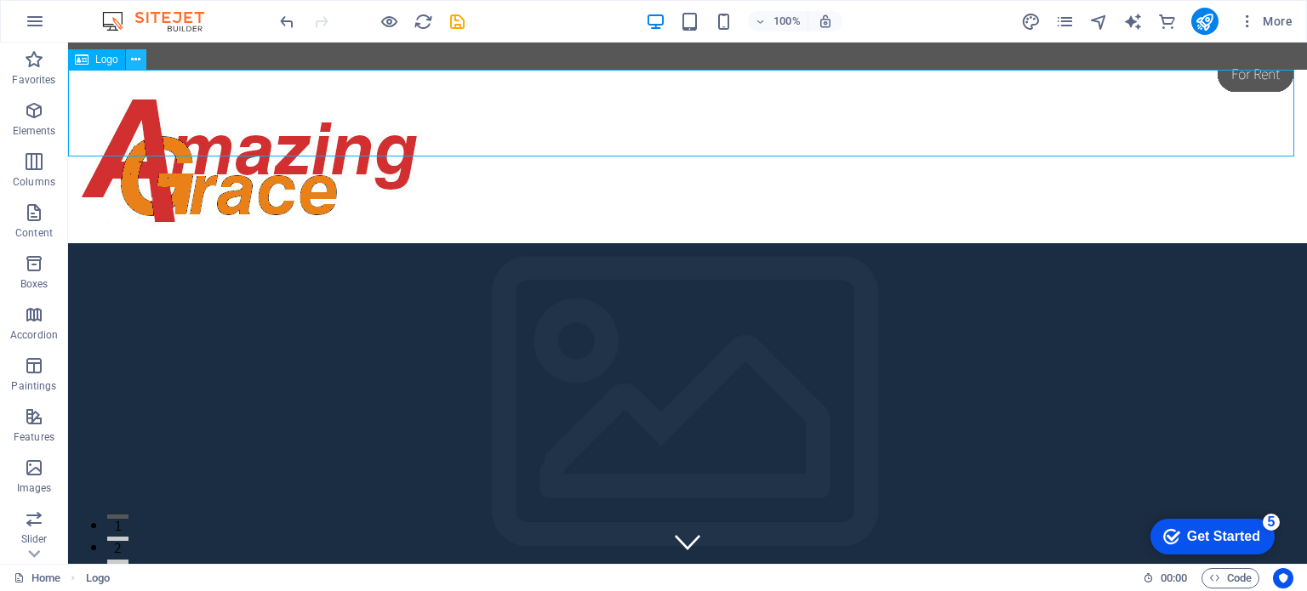
click at [133, 60] on icon at bounding box center [135, 60] width 9 height 18
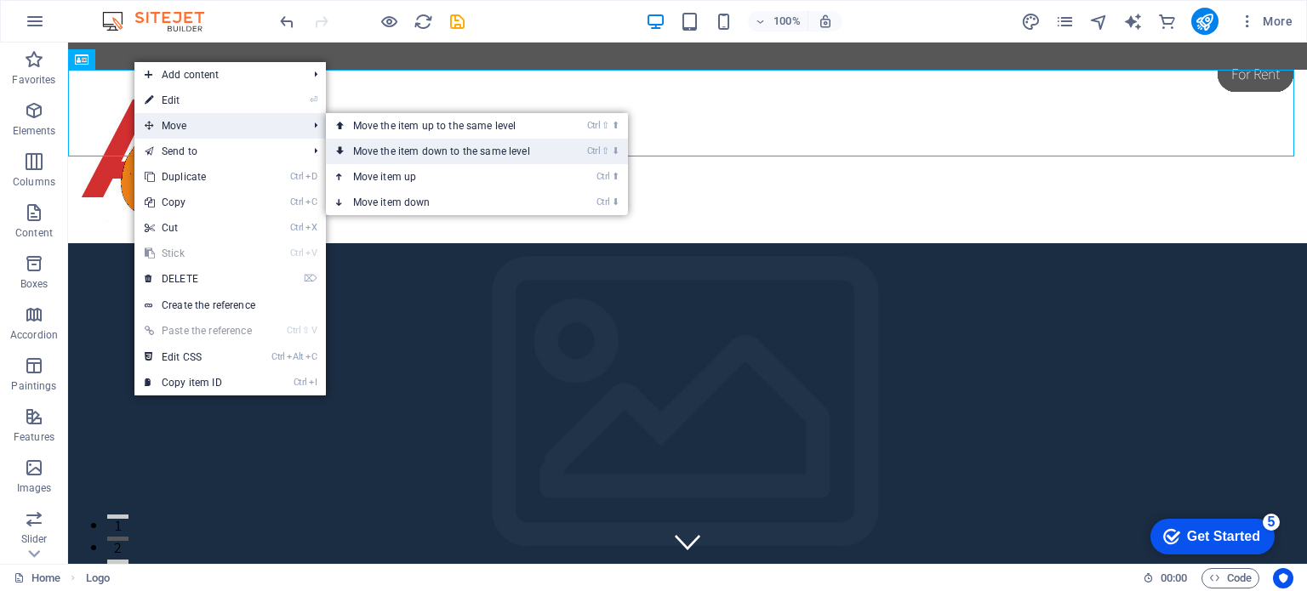
click at [413, 151] on font "Move the item down to the same level" at bounding box center [441, 151] width 177 height 12
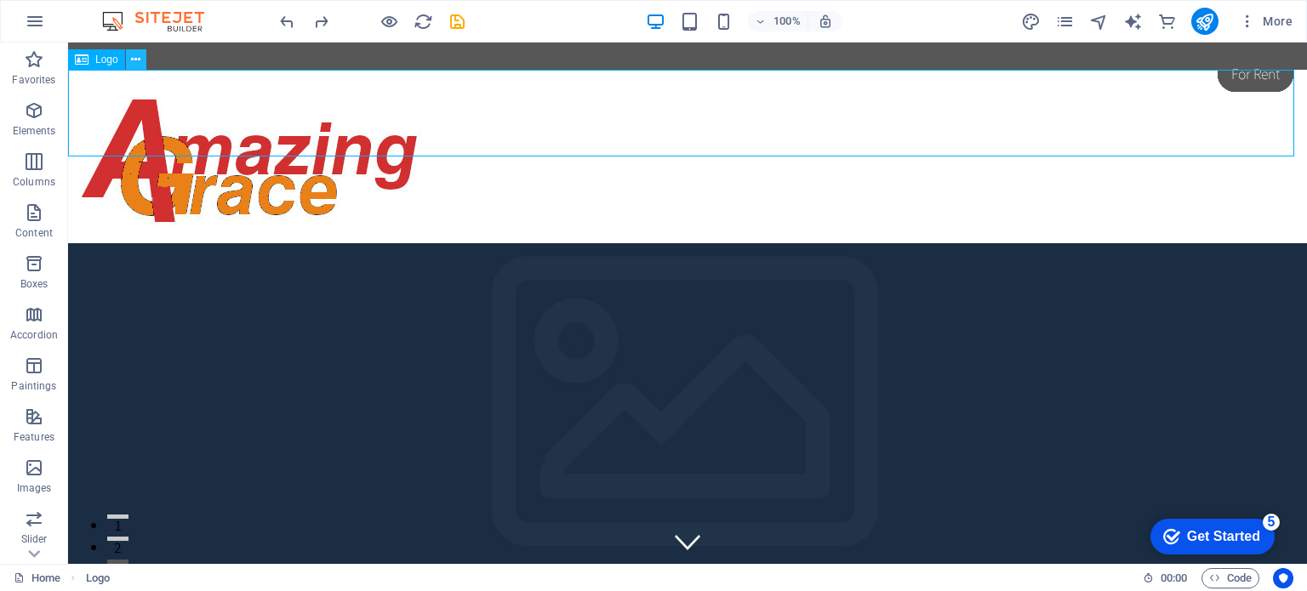
click at [140, 57] on button at bounding box center [136, 59] width 20 height 20
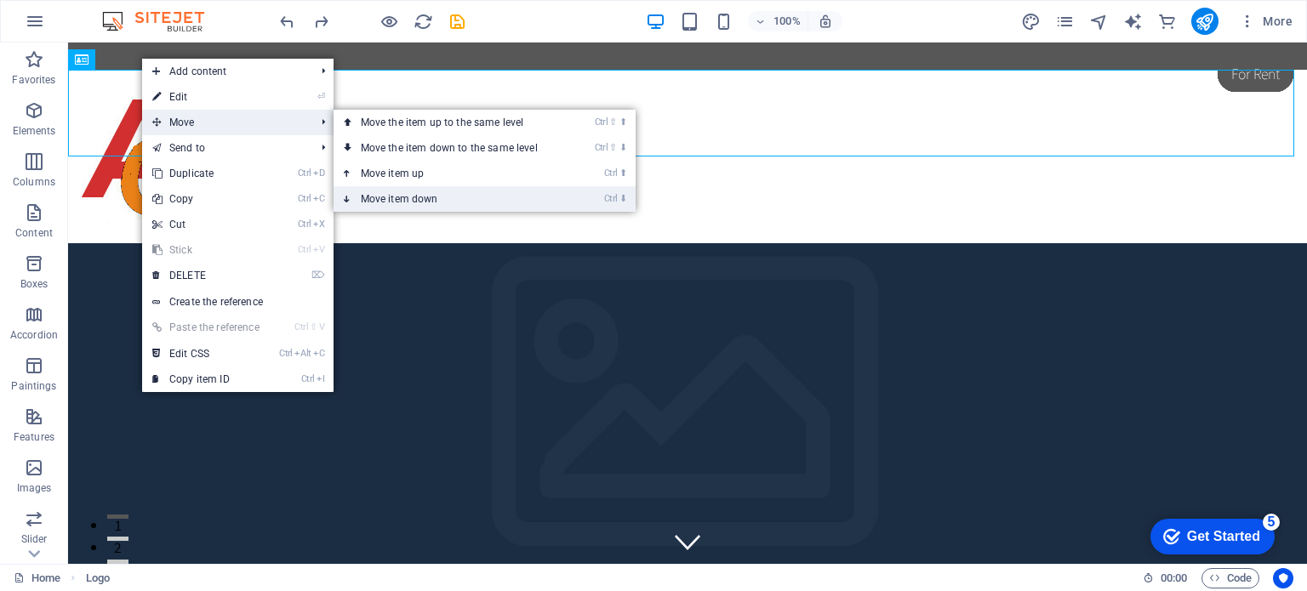
click at [383, 203] on font "Move item down" at bounding box center [399, 199] width 77 height 12
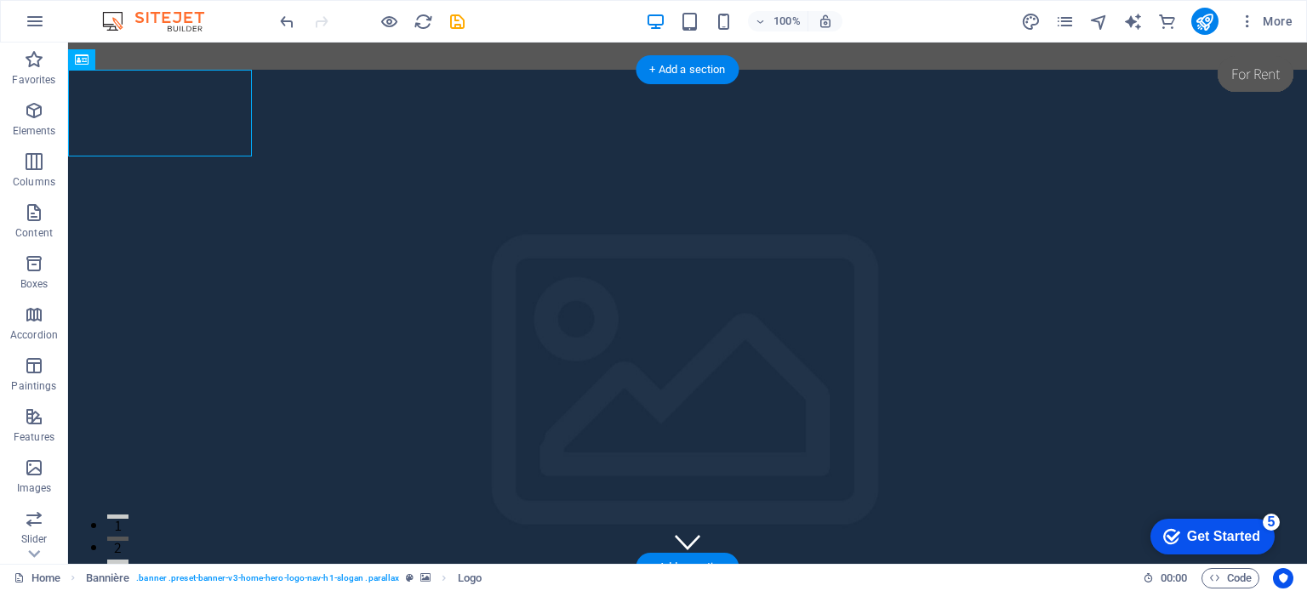
click at [431, 139] on figure at bounding box center [687, 331] width 1239 height 522
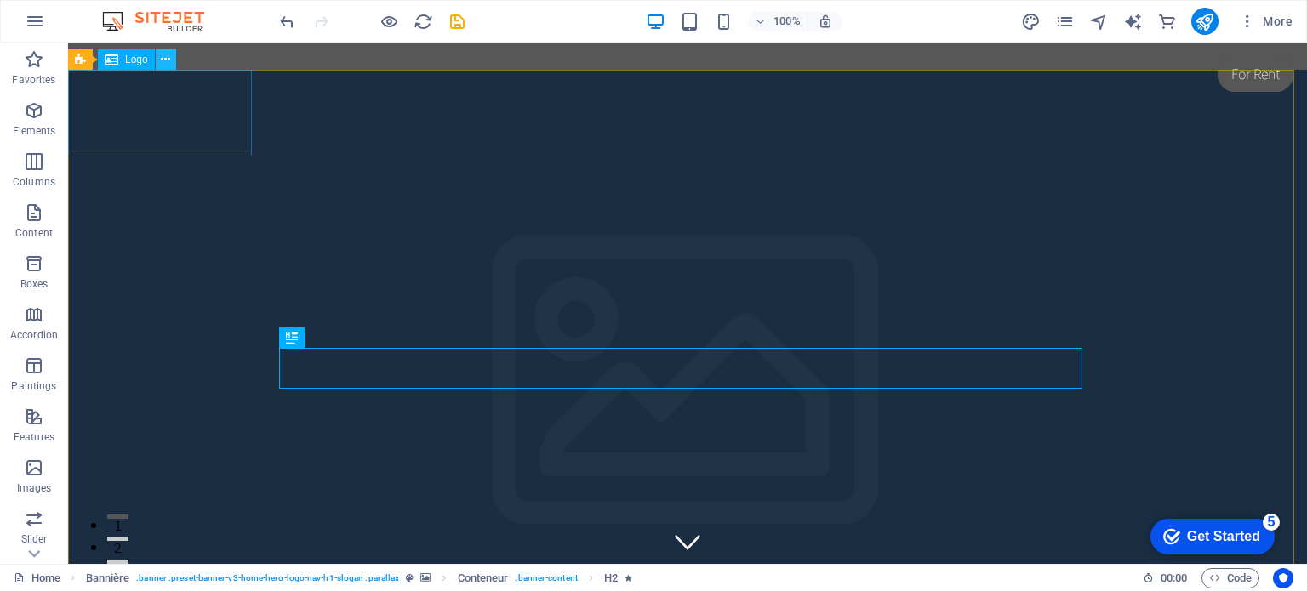
click at [163, 54] on icon at bounding box center [165, 60] width 9 height 18
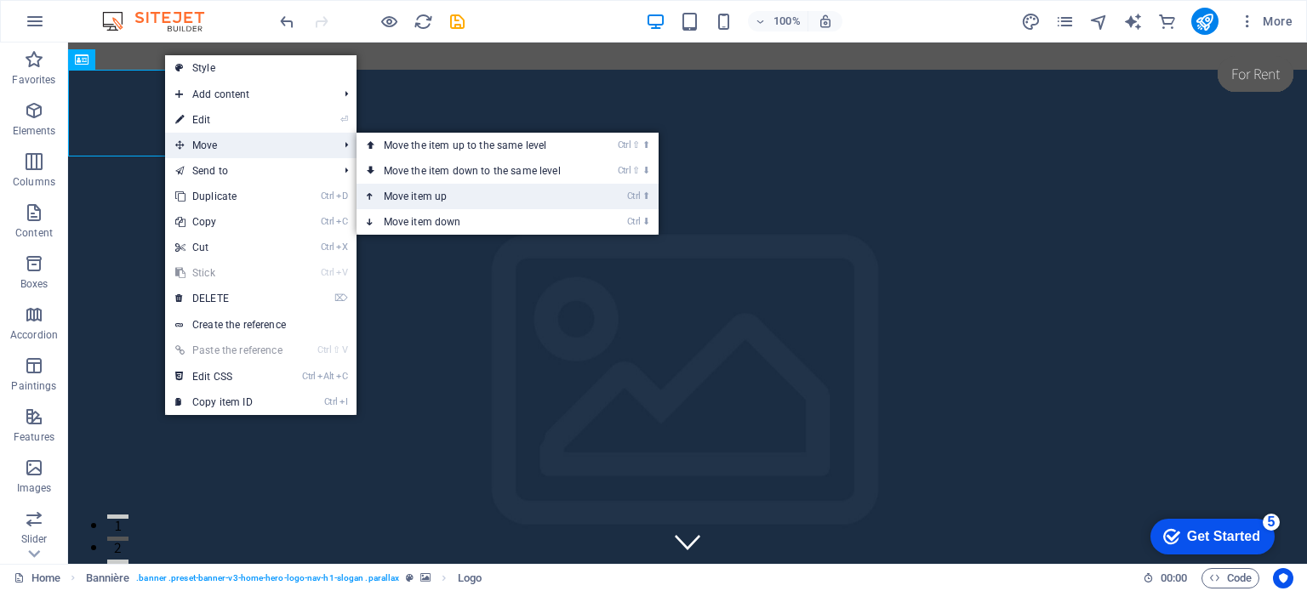
click at [399, 193] on font "Move item up" at bounding box center [416, 197] width 64 height 12
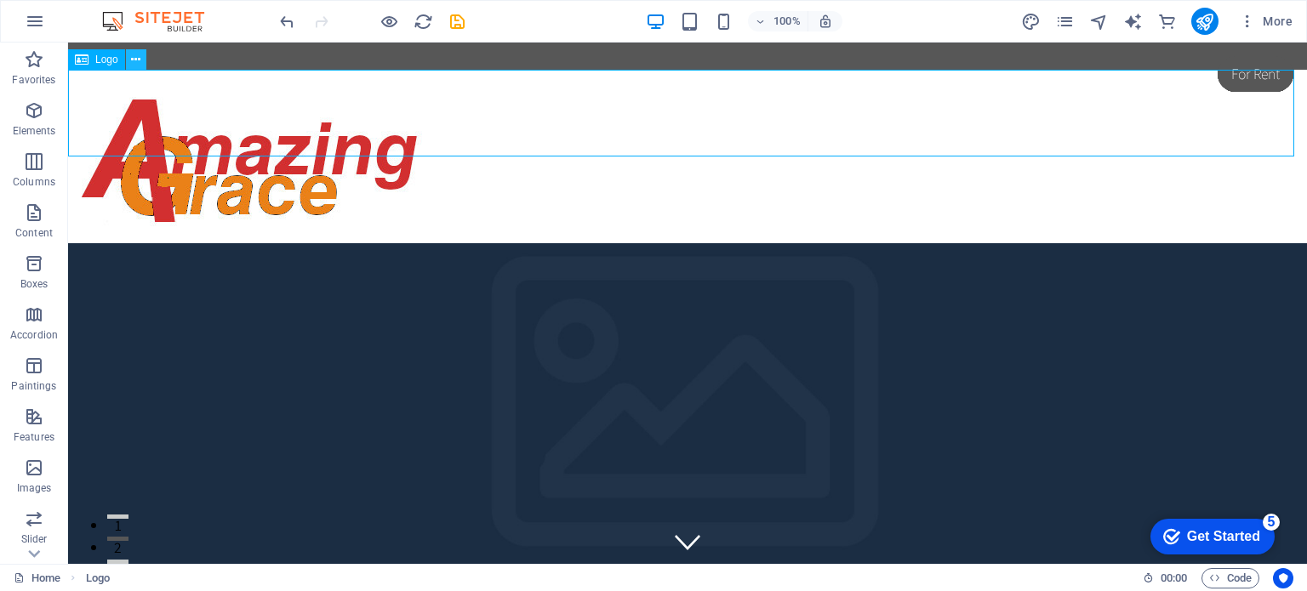
click at [133, 60] on icon at bounding box center [135, 60] width 9 height 18
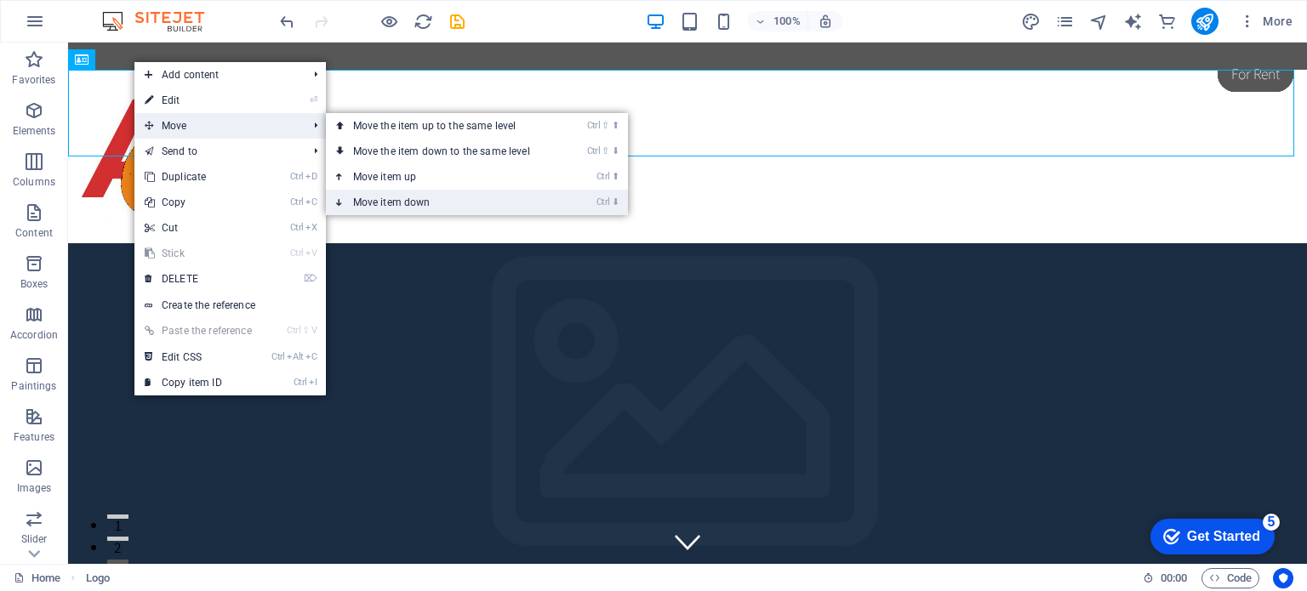
click at [402, 197] on font "Move item down" at bounding box center [391, 203] width 77 height 12
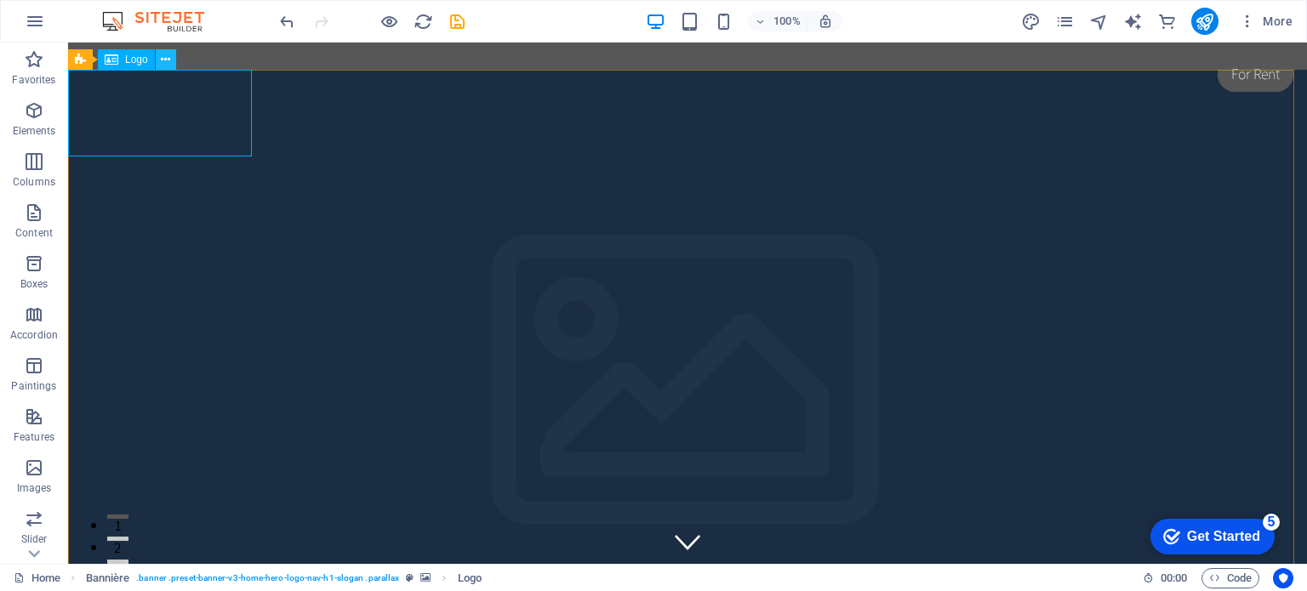
click at [163, 57] on icon at bounding box center [165, 60] width 9 height 18
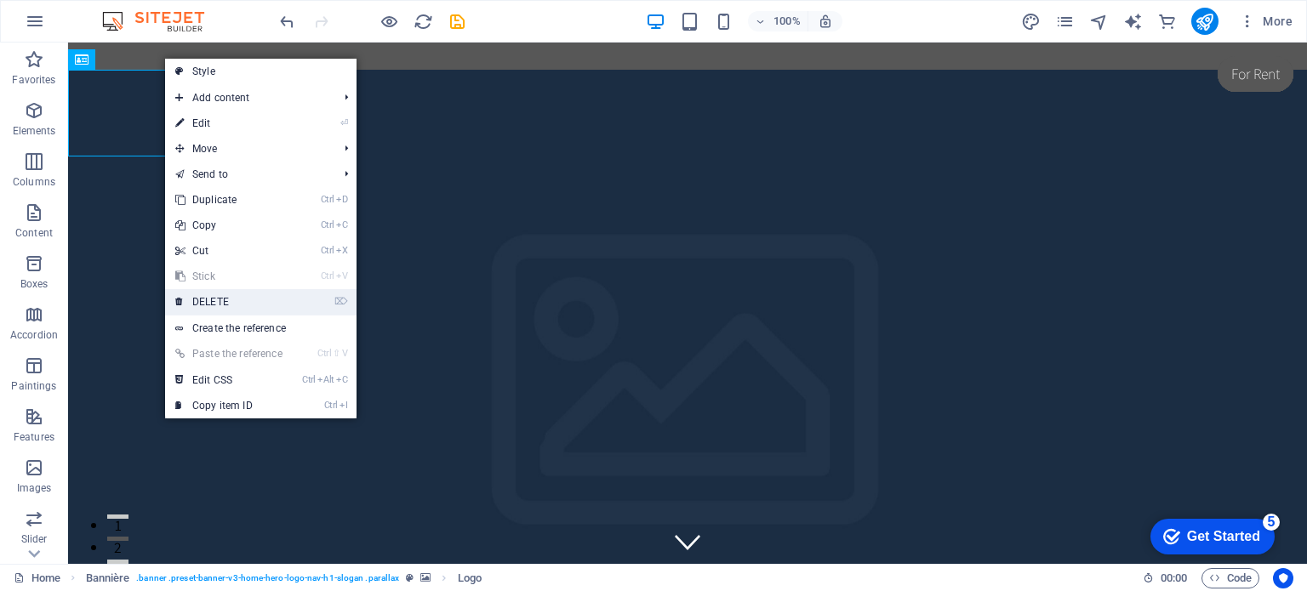
click at [208, 299] on font "DELETE" at bounding box center [210, 302] width 37 height 12
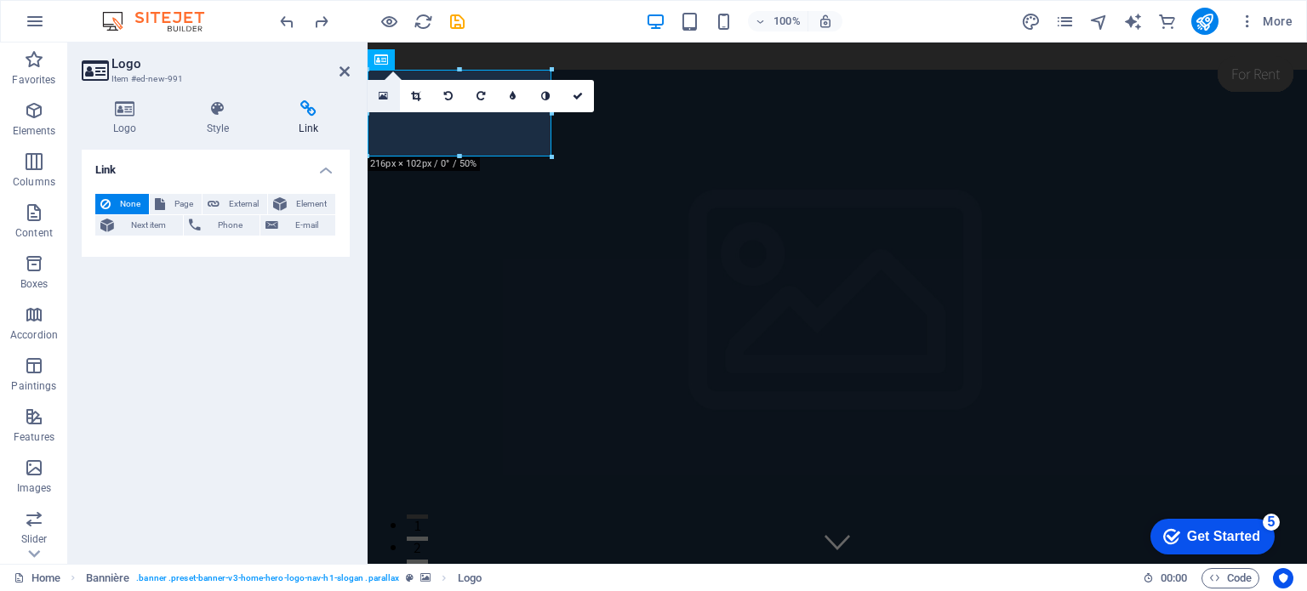
click at [383, 97] on icon at bounding box center [383, 96] width 9 height 12
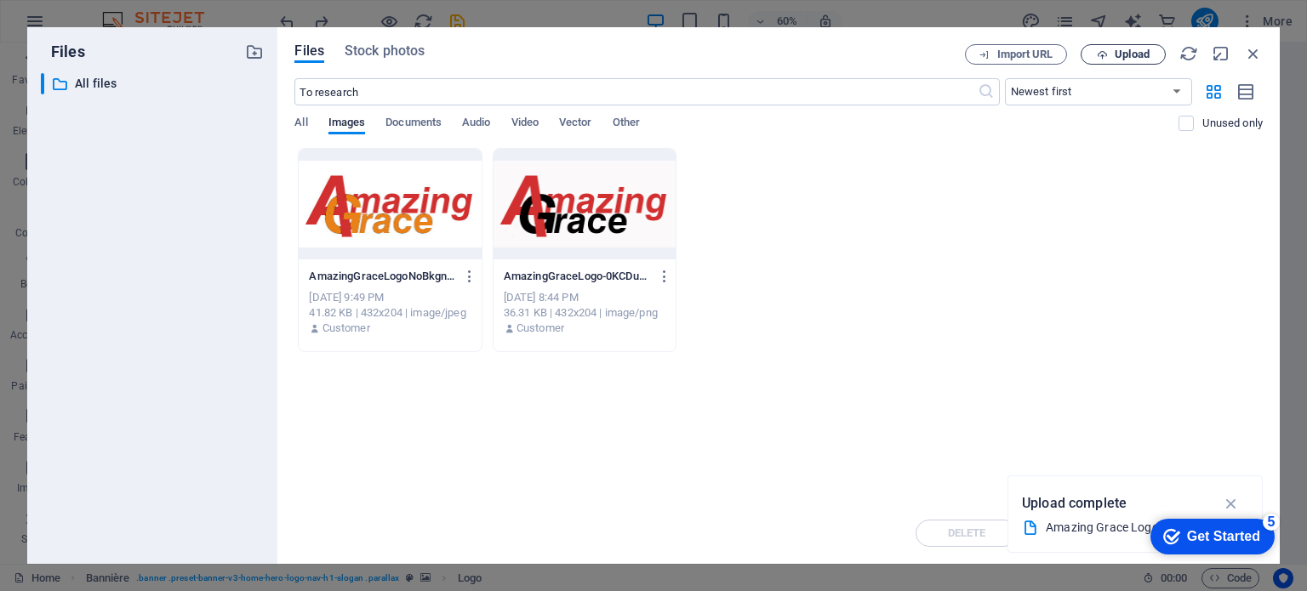
click at [1124, 54] on font "Upload" at bounding box center [1132, 54] width 35 height 13
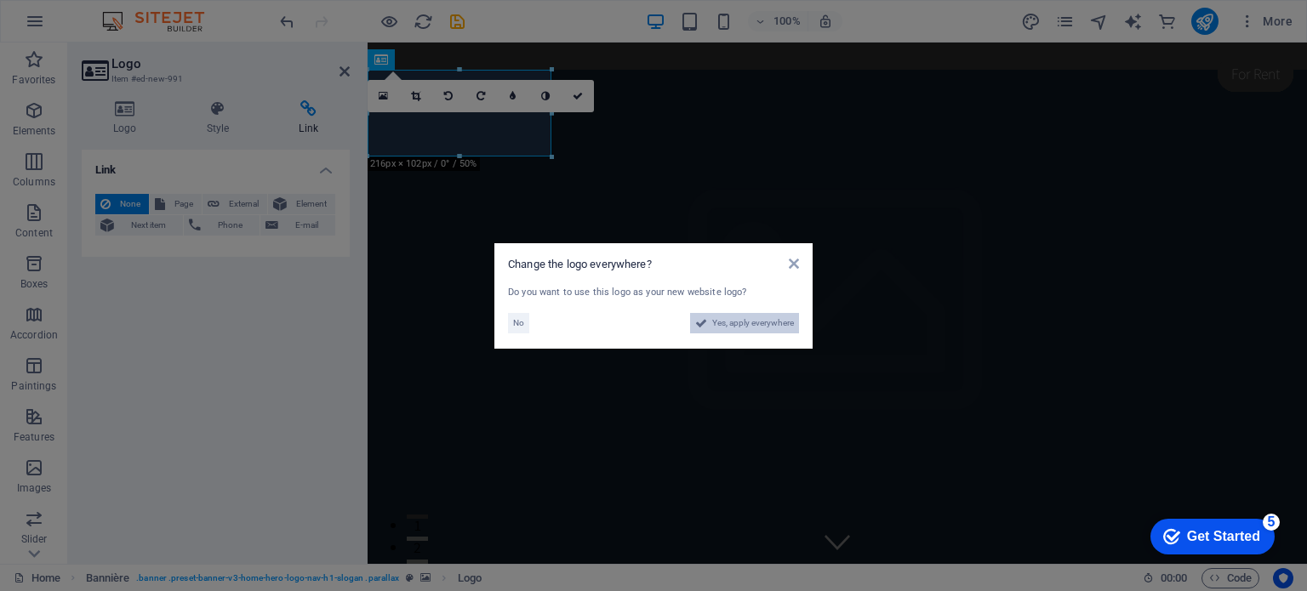
click at [735, 326] on font "Yes, apply everywhere" at bounding box center [753, 322] width 82 height 9
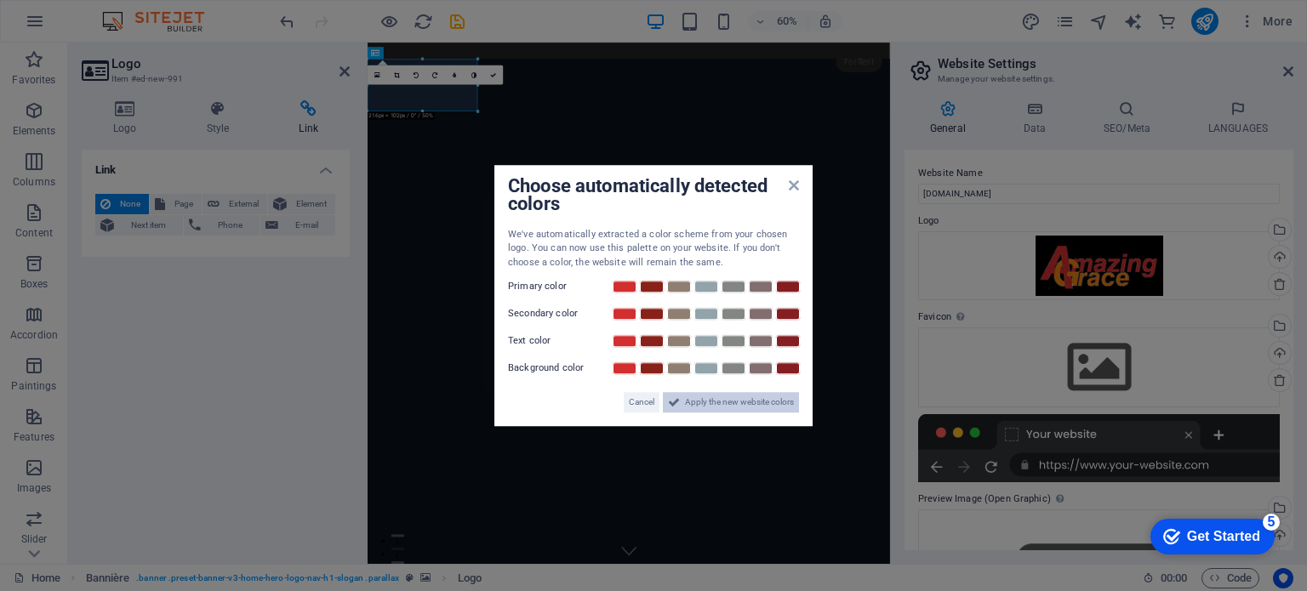
click at [728, 404] on font "Apply the new website colors" at bounding box center [739, 401] width 109 height 9
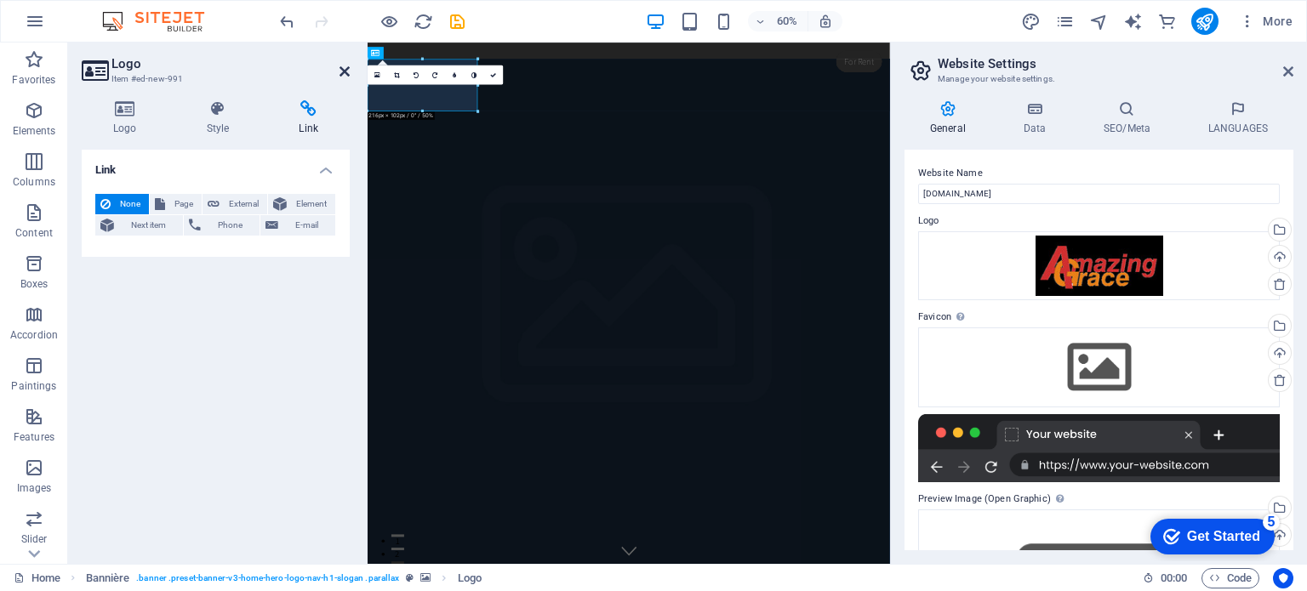
click at [340, 67] on icon at bounding box center [344, 72] width 10 height 14
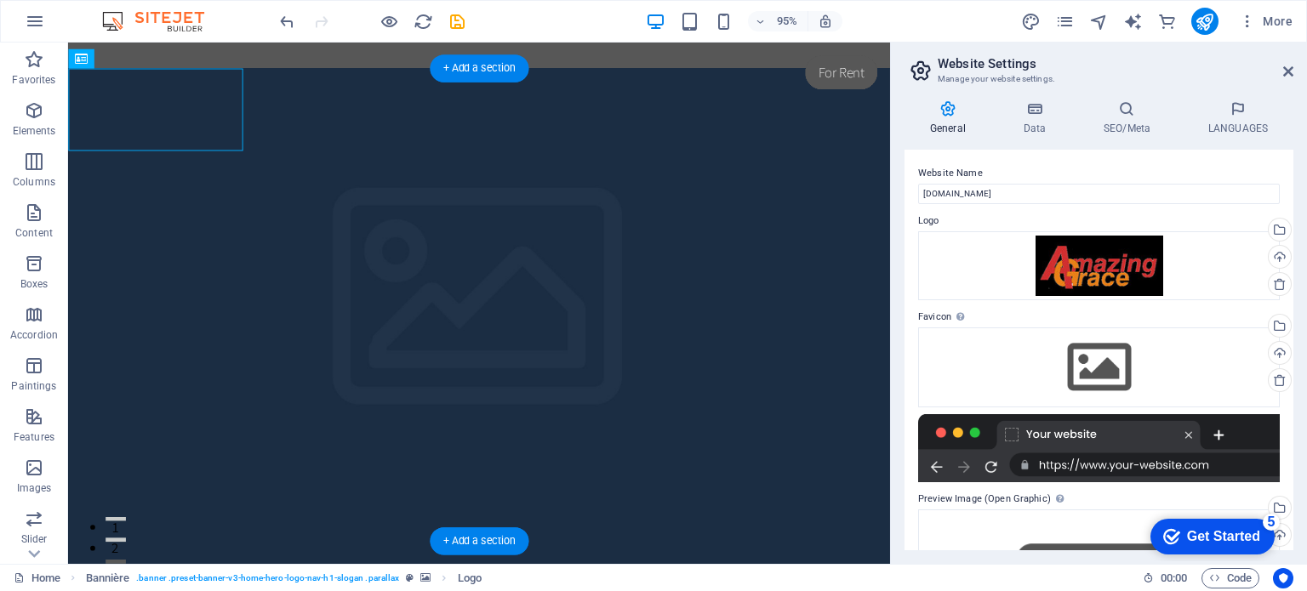
click at [394, 109] on figure at bounding box center [500, 344] width 865 height 549
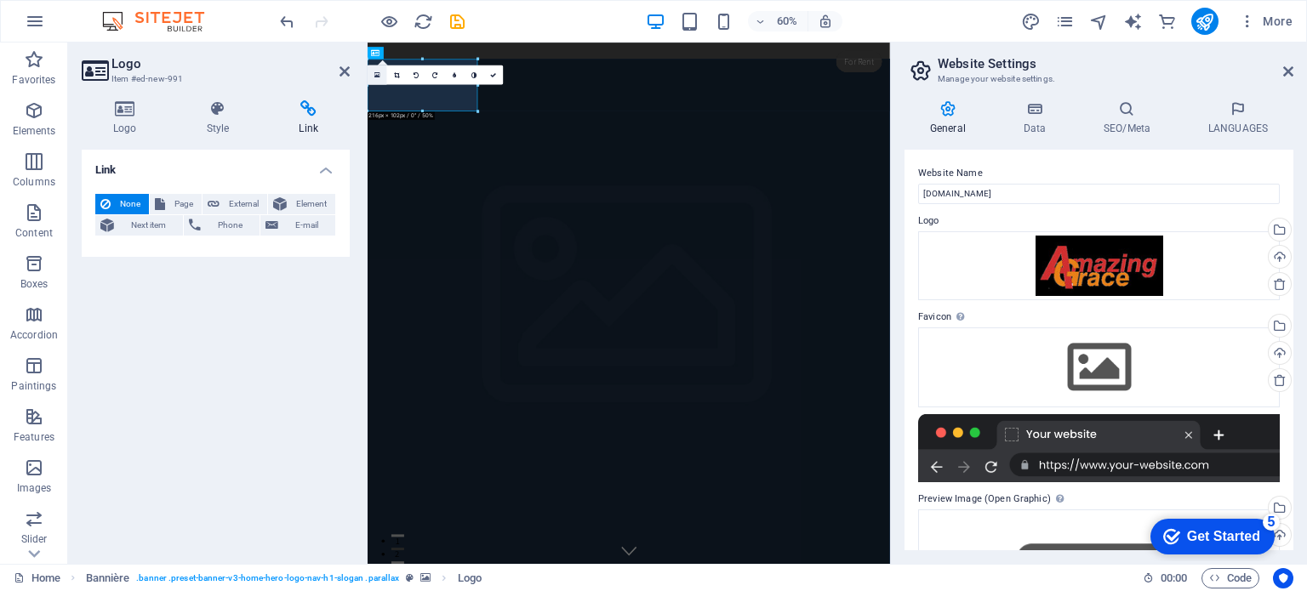
click at [379, 72] on icon at bounding box center [377, 74] width 6 height 7
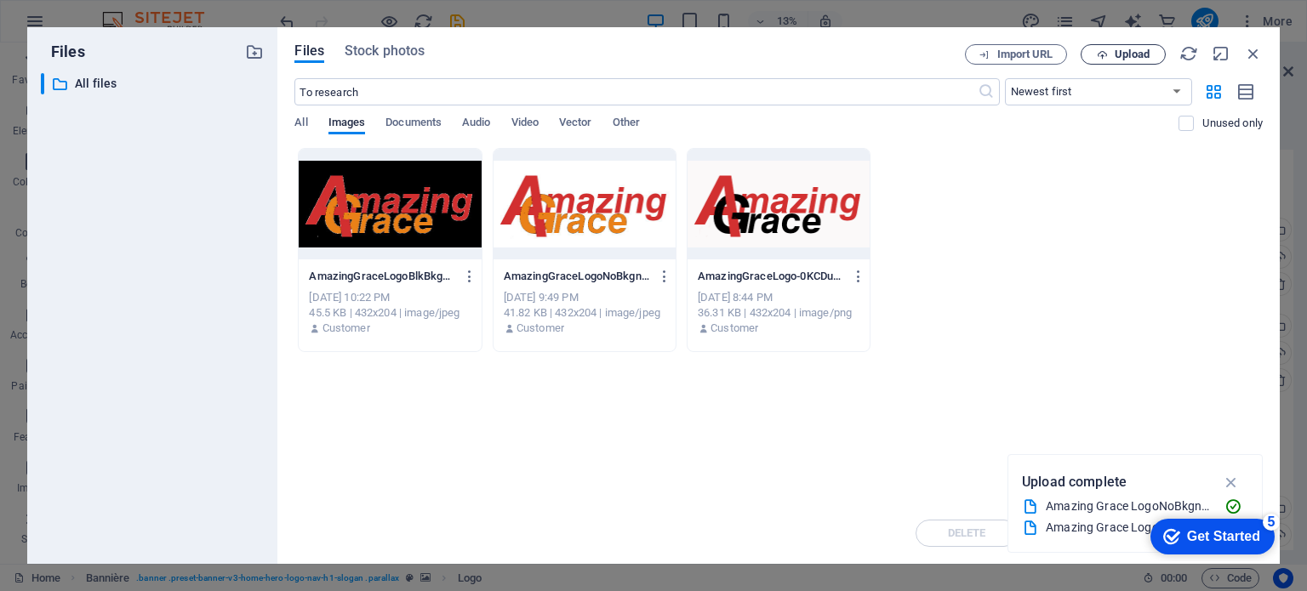
click at [1123, 51] on font "Upload" at bounding box center [1132, 54] width 35 height 13
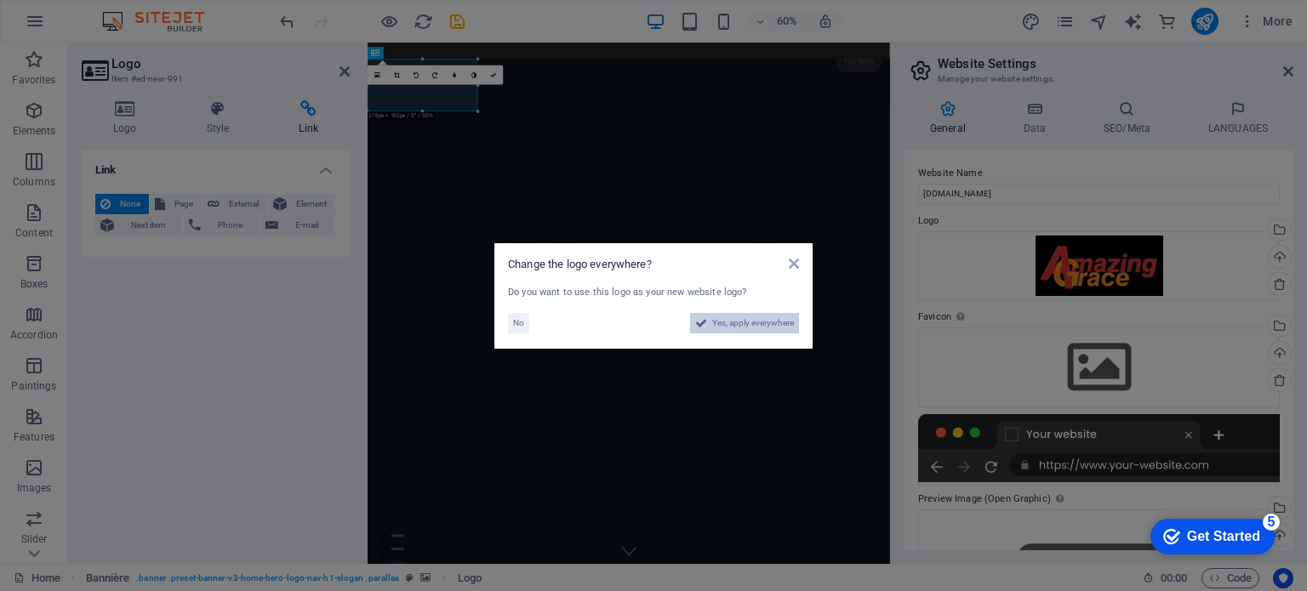
click at [752, 323] on font "Yes, apply everywhere" at bounding box center [753, 322] width 82 height 9
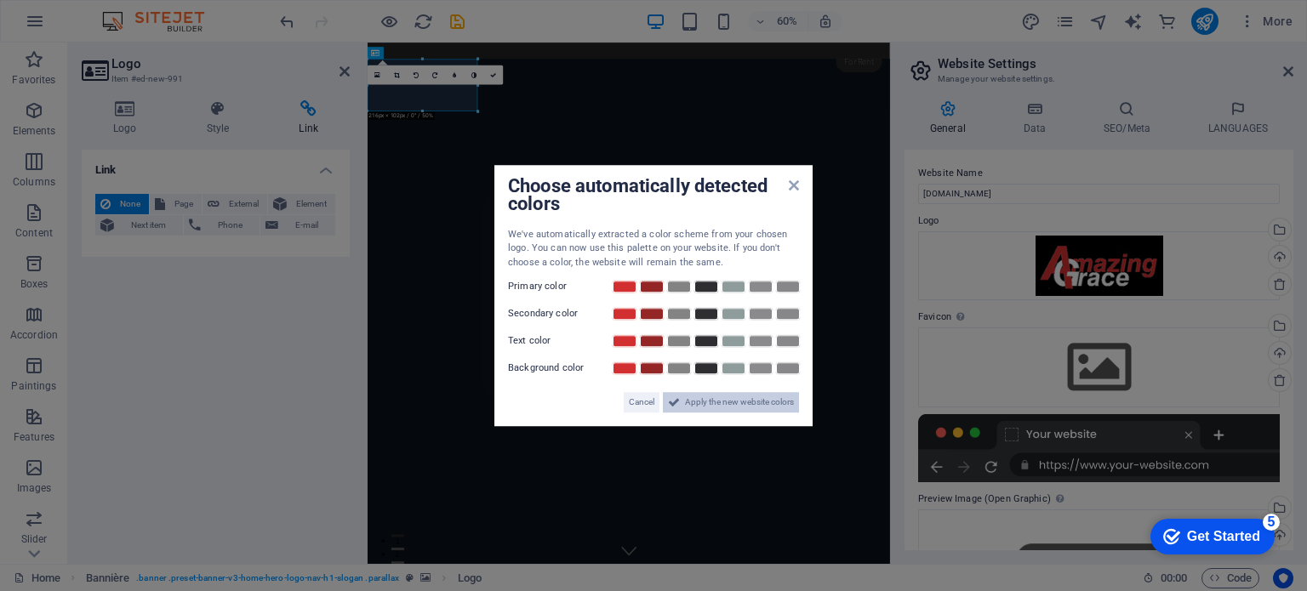
click at [707, 402] on font "Apply the new website colors" at bounding box center [739, 401] width 109 height 9
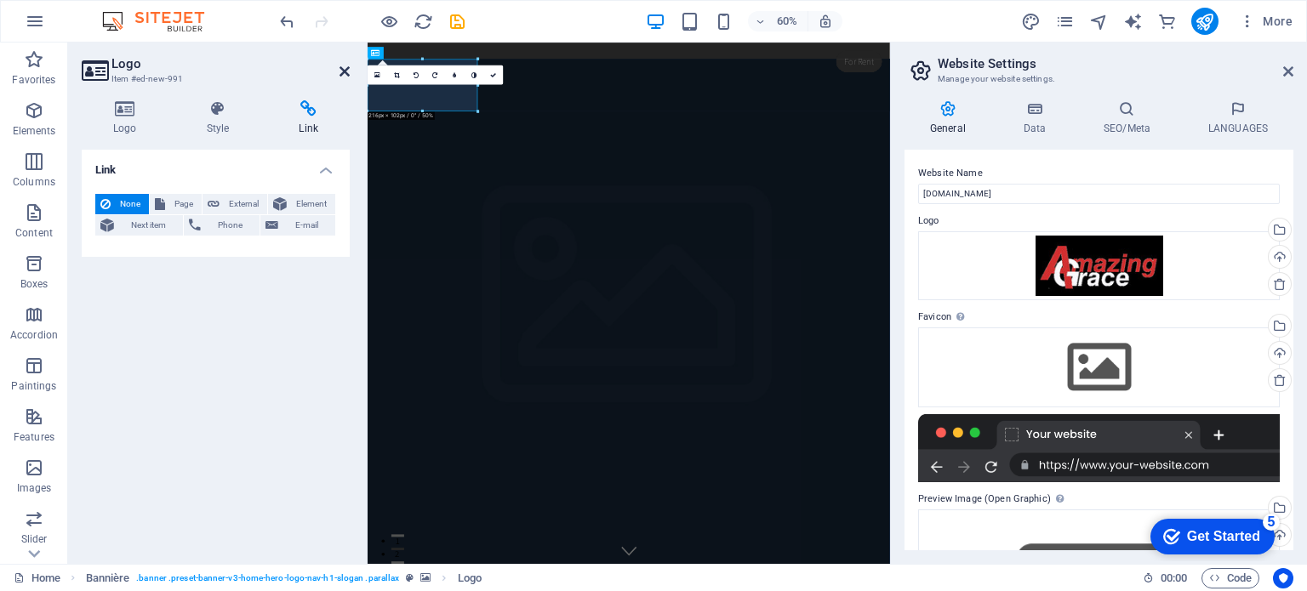
click at [344, 71] on icon at bounding box center [344, 72] width 10 height 14
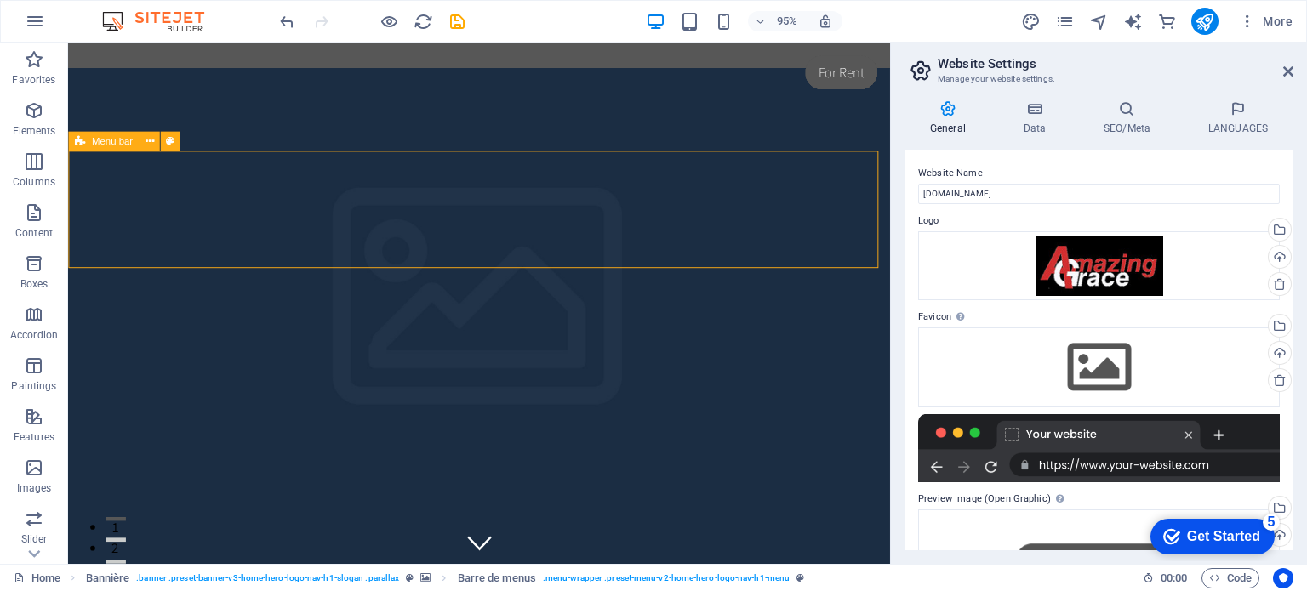
click at [75, 142] on icon at bounding box center [80, 142] width 10 height 20
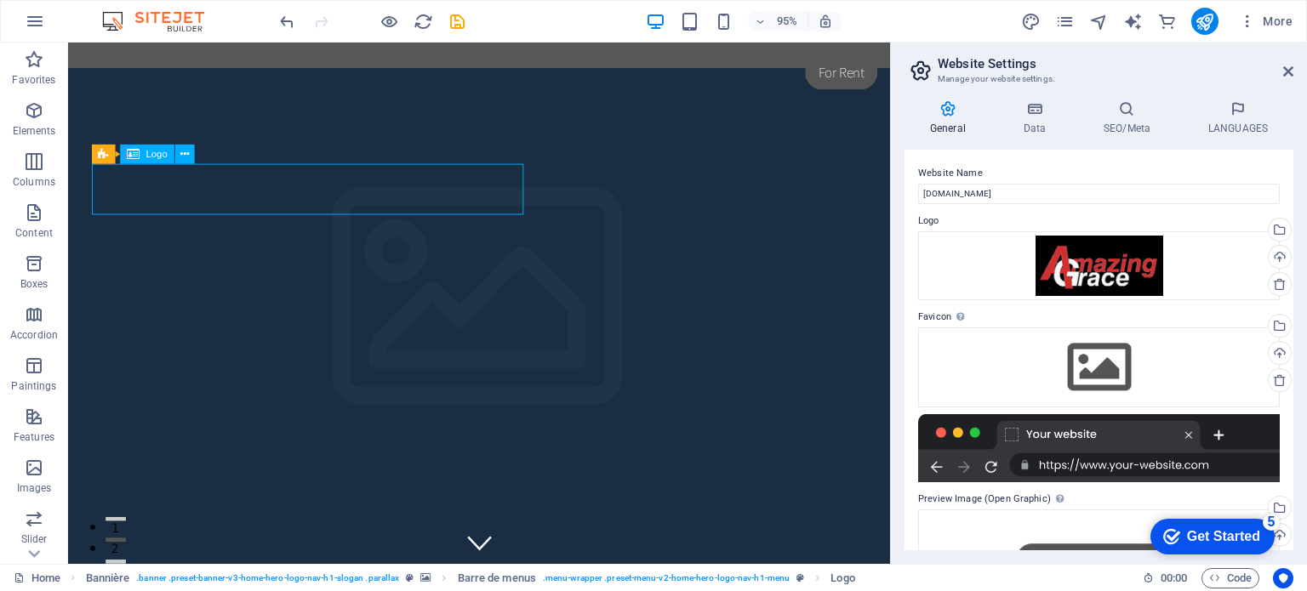
drag, startPoint x: 132, startPoint y: 151, endPoint x: 134, endPoint y: 162, distance: 11.2
click at [134, 162] on icon at bounding box center [132, 155] width 13 height 20
click at [185, 156] on icon at bounding box center [184, 153] width 9 height 17
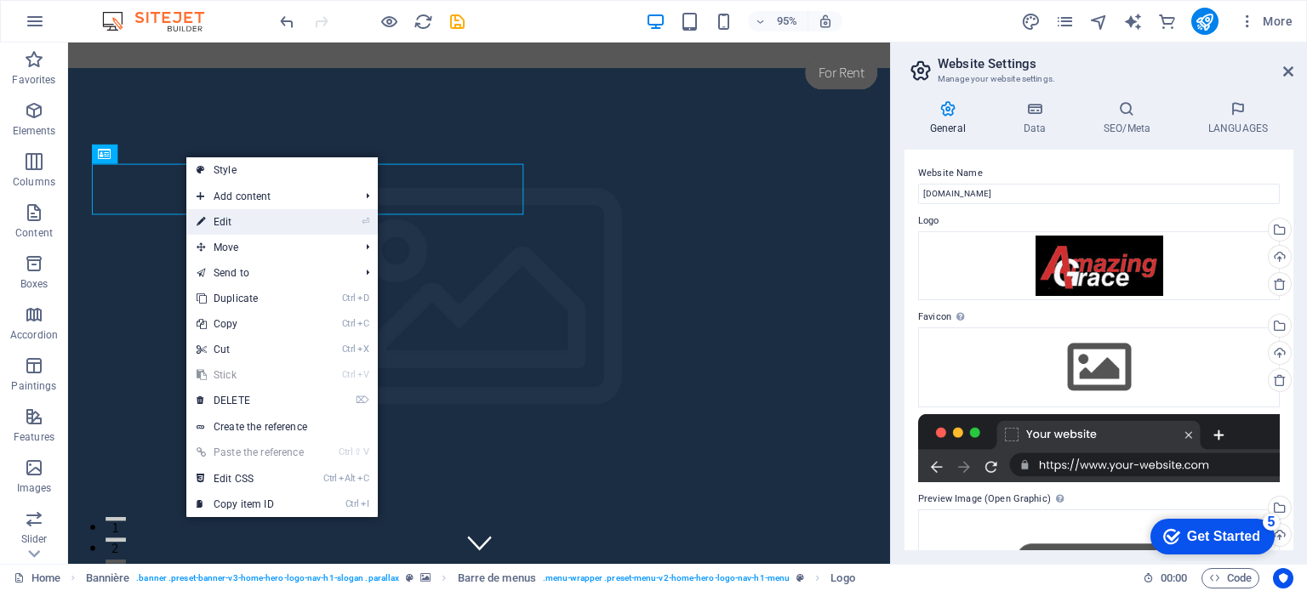
click at [235, 217] on link "⏎ Edit" at bounding box center [250, 222] width 128 height 26
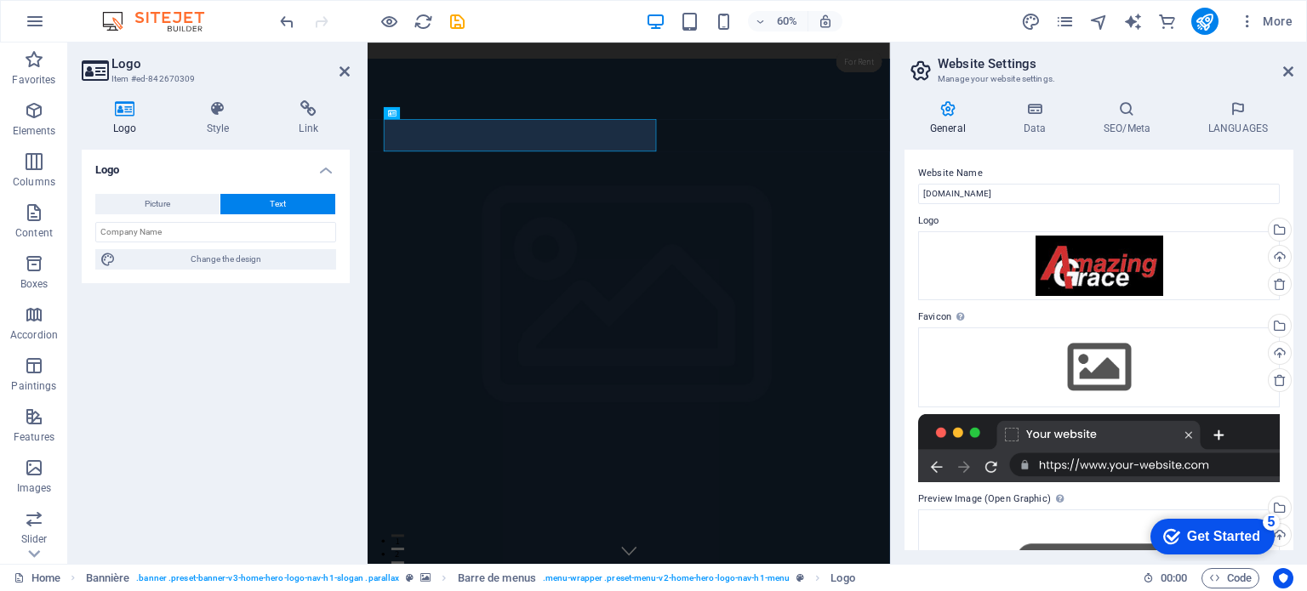
click at [288, 198] on button "Text" at bounding box center [277, 204] width 115 height 20
click at [286, 231] on input "text" at bounding box center [215, 232] width 241 height 20
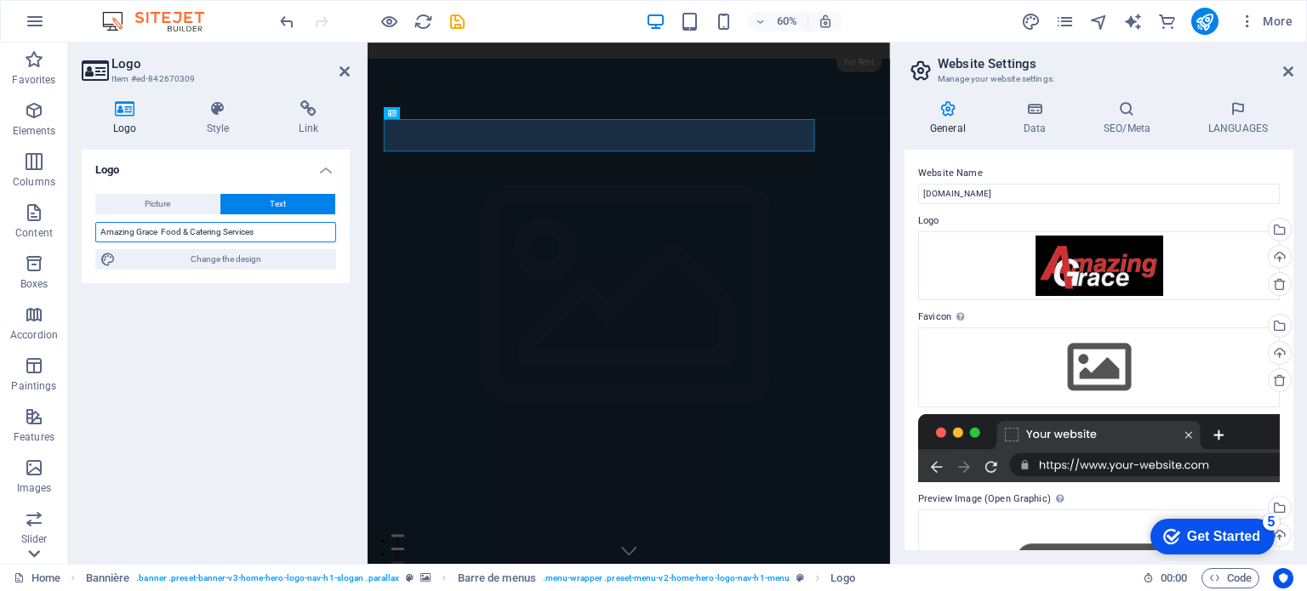
type input "Amazing Grace Food & Catering Services"
click at [442, 115] on icon at bounding box center [443, 113] width 6 height 11
click at [323, 357] on div "Logo Picture Text Drag files here, click to choose files, or select files from …" at bounding box center [216, 350] width 268 height 401
click at [1086, 100] on figure at bounding box center [803, 504] width 870 height 869
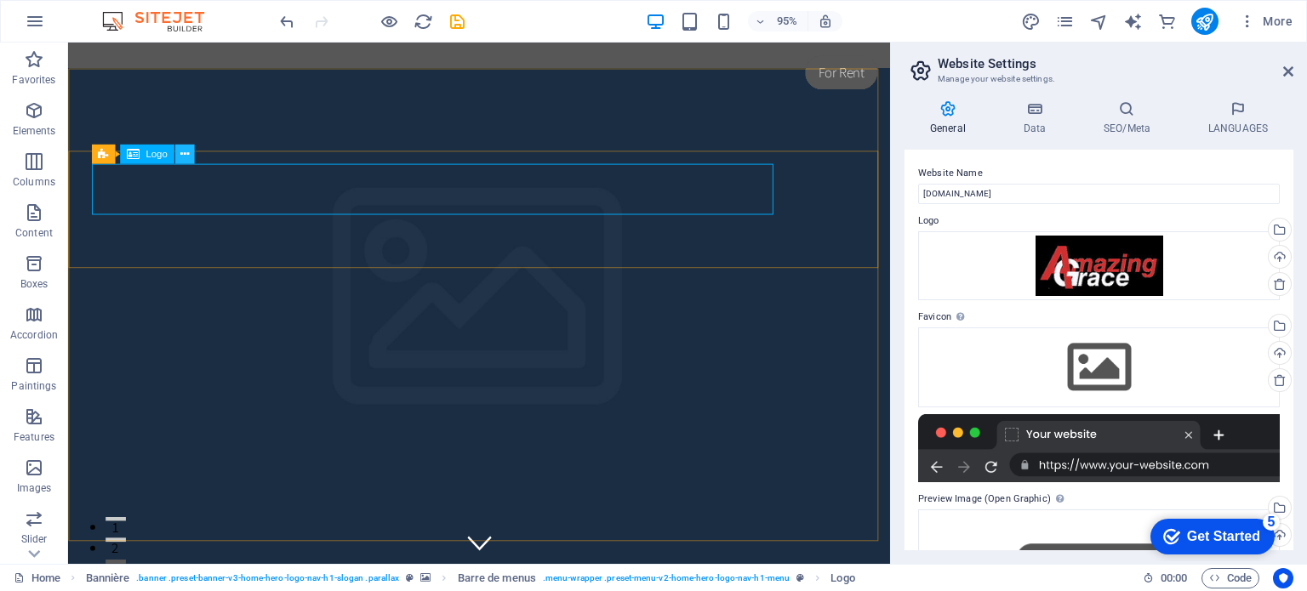
click at [180, 154] on icon at bounding box center [184, 153] width 9 height 17
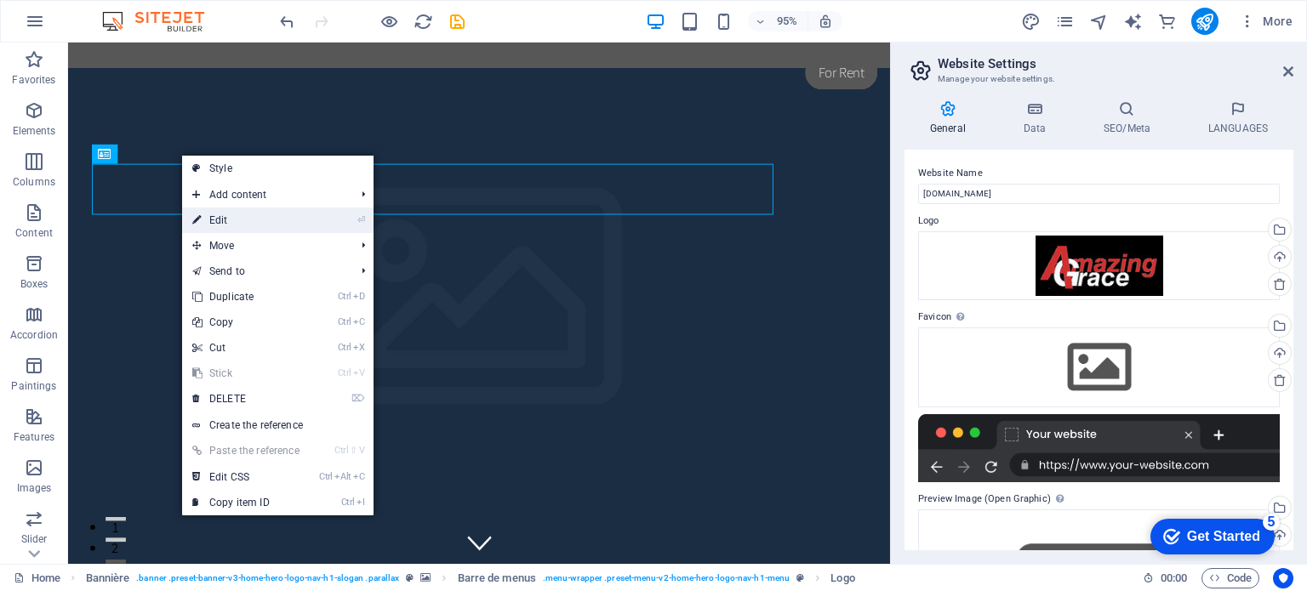
click at [222, 217] on font "Edit" at bounding box center [218, 220] width 19 height 12
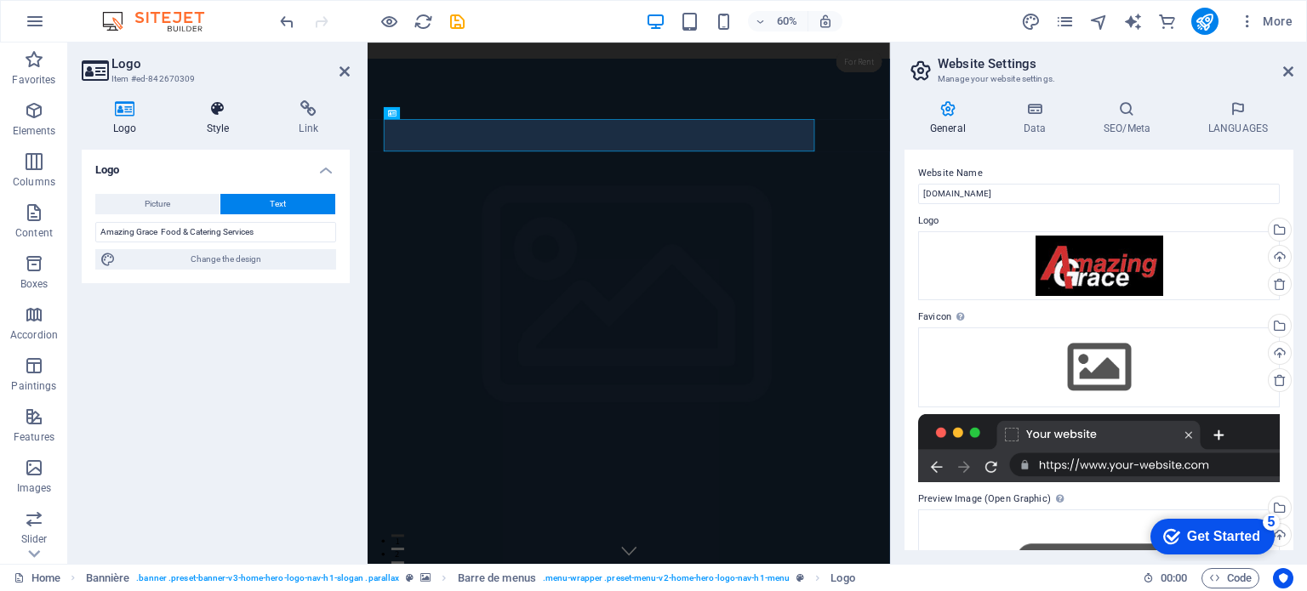
click at [217, 111] on icon at bounding box center [218, 108] width 86 height 17
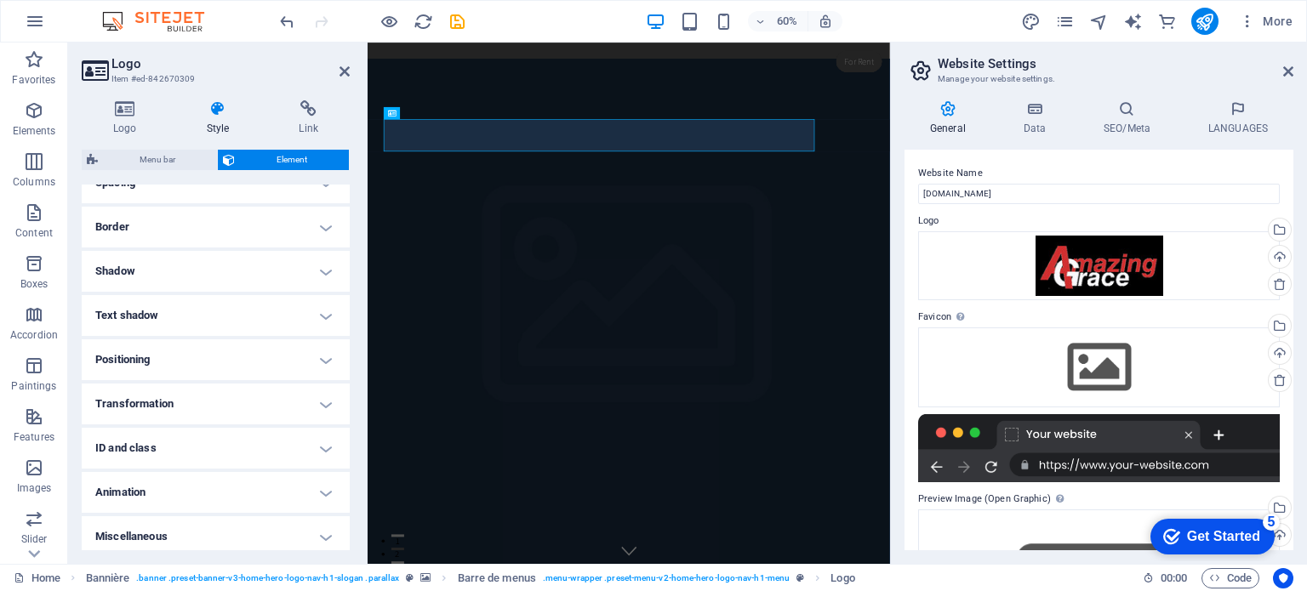
scroll to position [367, 0]
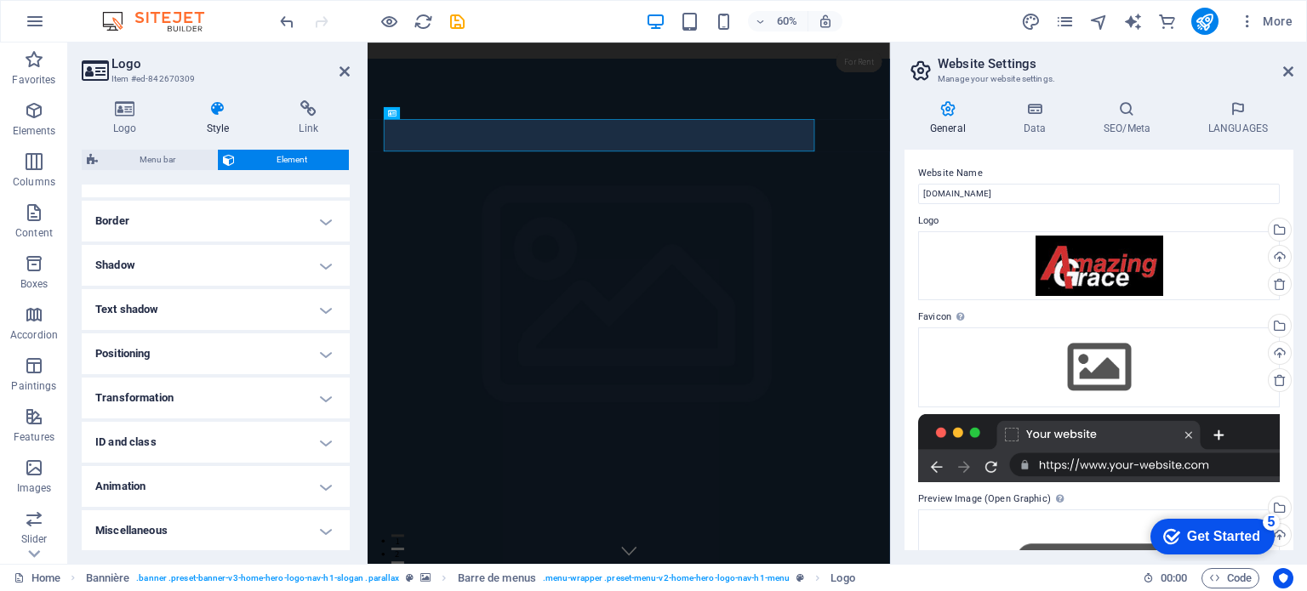
click at [320, 218] on h4 "Border" at bounding box center [216, 221] width 268 height 41
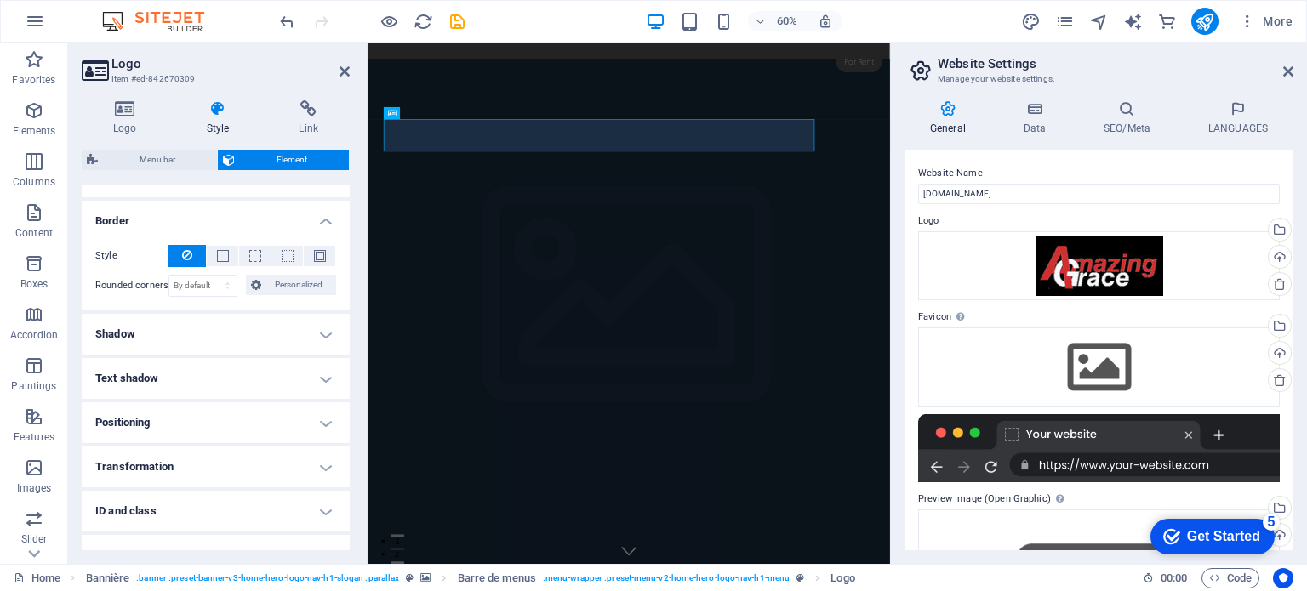
click at [320, 218] on h4 "Border" at bounding box center [216, 216] width 268 height 31
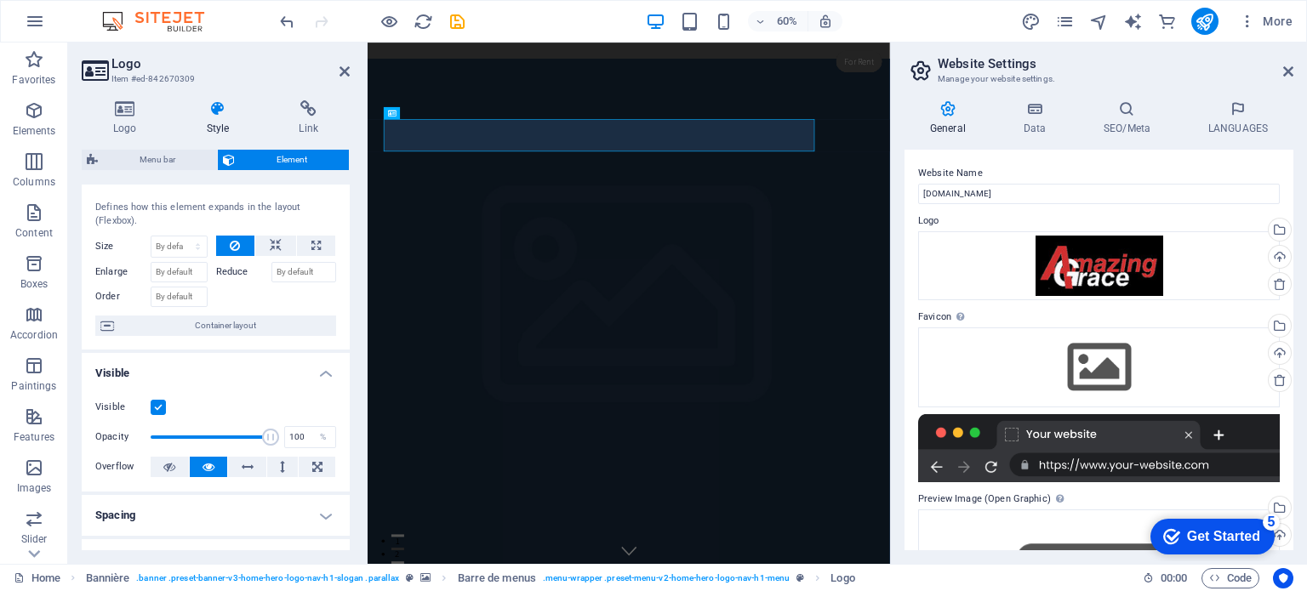
scroll to position [0, 0]
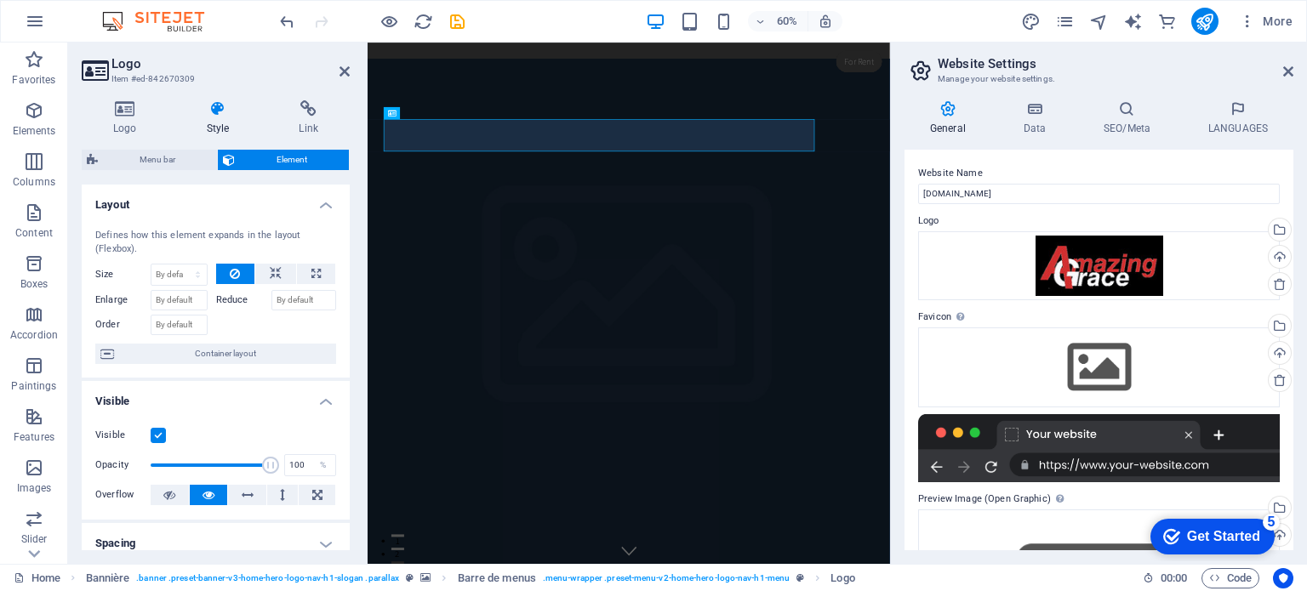
drag, startPoint x: 345, startPoint y: 231, endPoint x: 316, endPoint y: 436, distance: 206.3
click at [316, 436] on ul "Layout Defines how this element expands in the layout (Flexbox). Size By defaul…" at bounding box center [216, 551] width 268 height 733
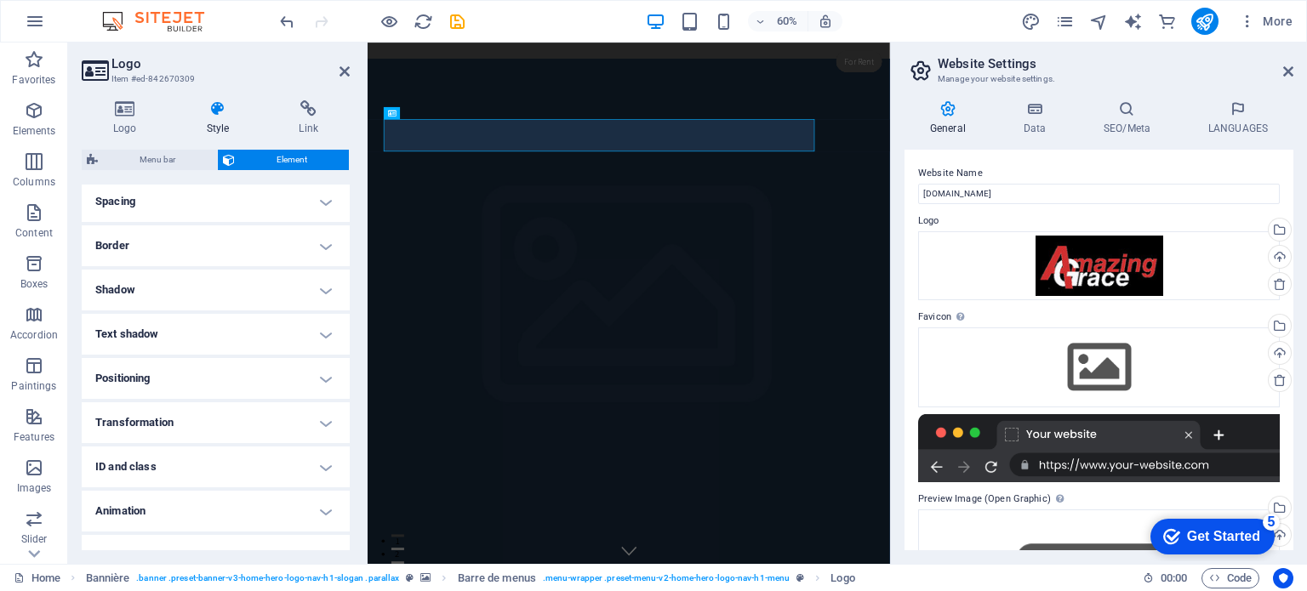
scroll to position [367, 0]
